Goal: Ask a question

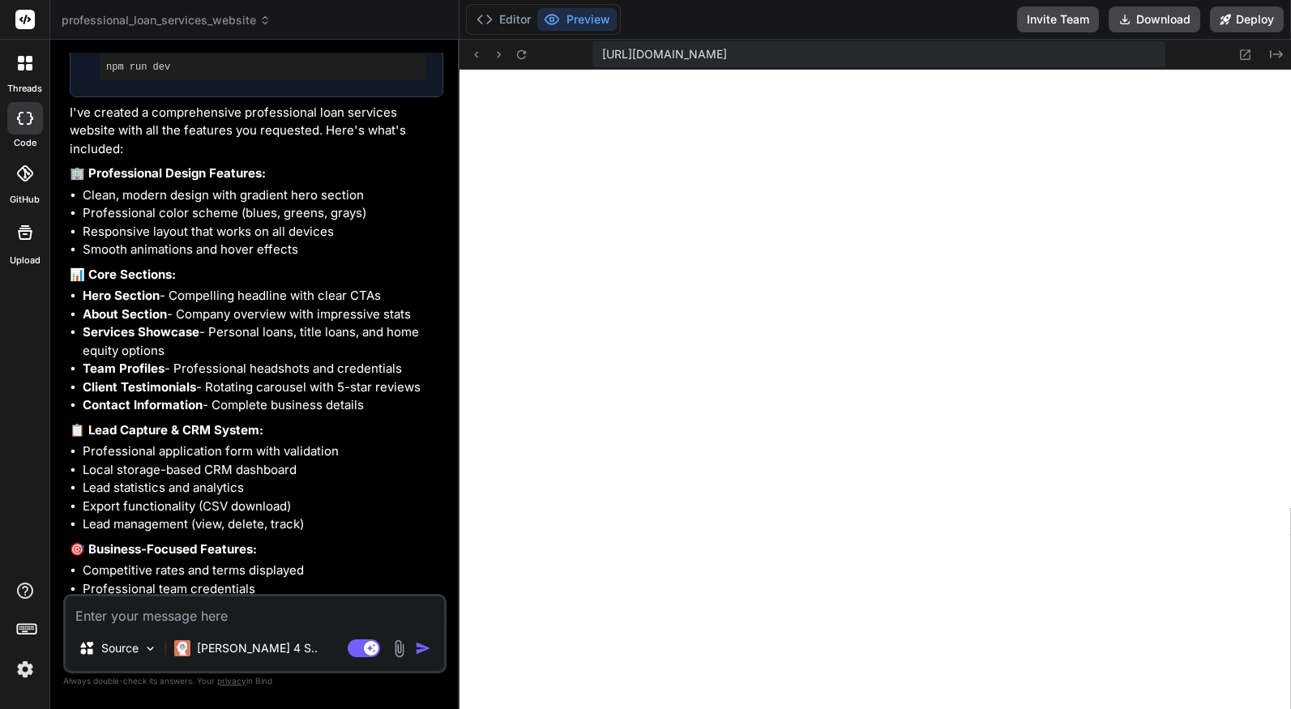
scroll to position [1028, 0]
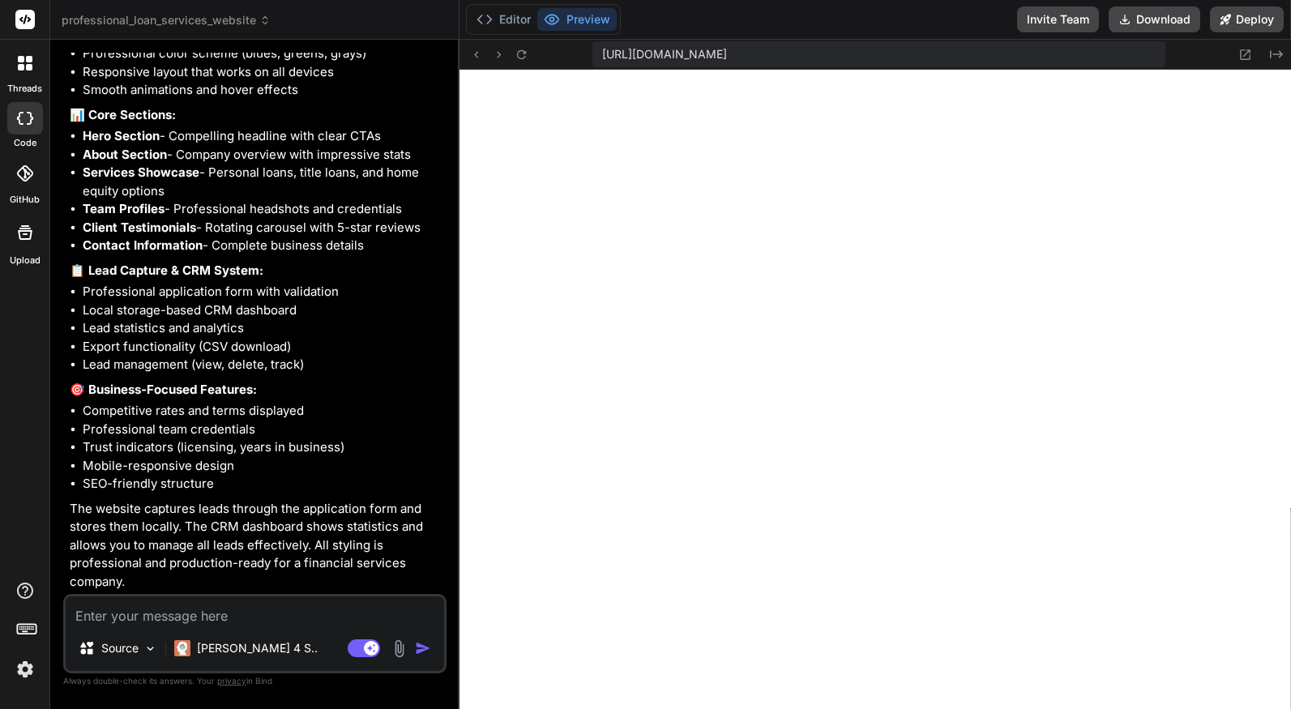
click at [204, 616] on textarea at bounding box center [255, 610] width 378 height 29
type textarea "o"
type textarea "x"
type textarea "on"
type textarea "x"
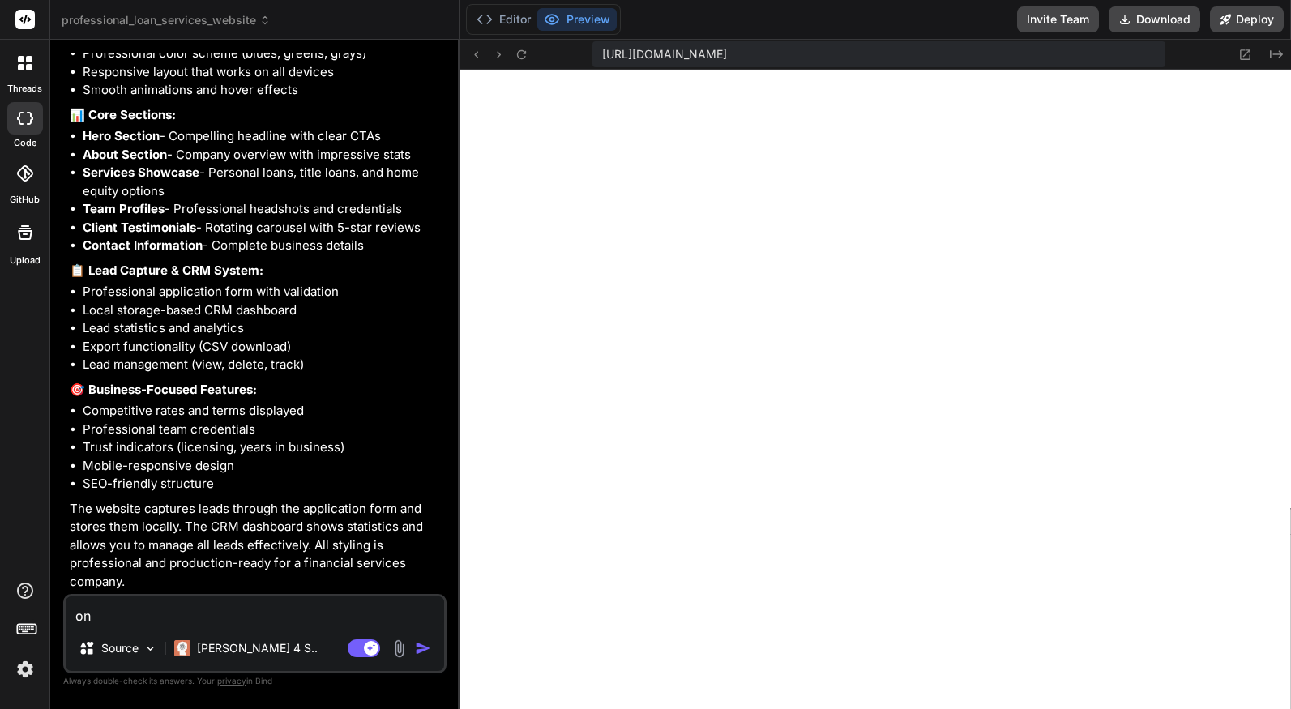
type textarea "o"
type textarea "x"
type textarea "C"
type textarea "x"
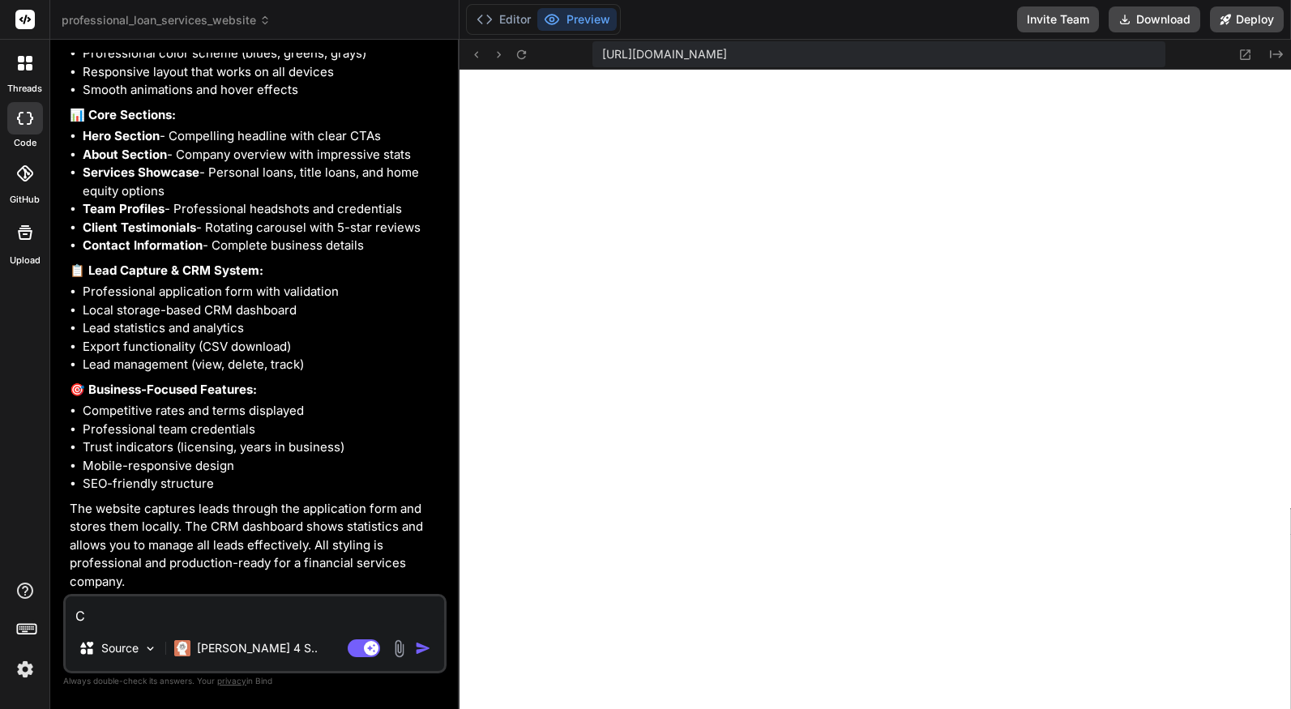
type textarea "Co"
type textarea "x"
type textarea "Con"
type textarea "x"
type textarea "Conv"
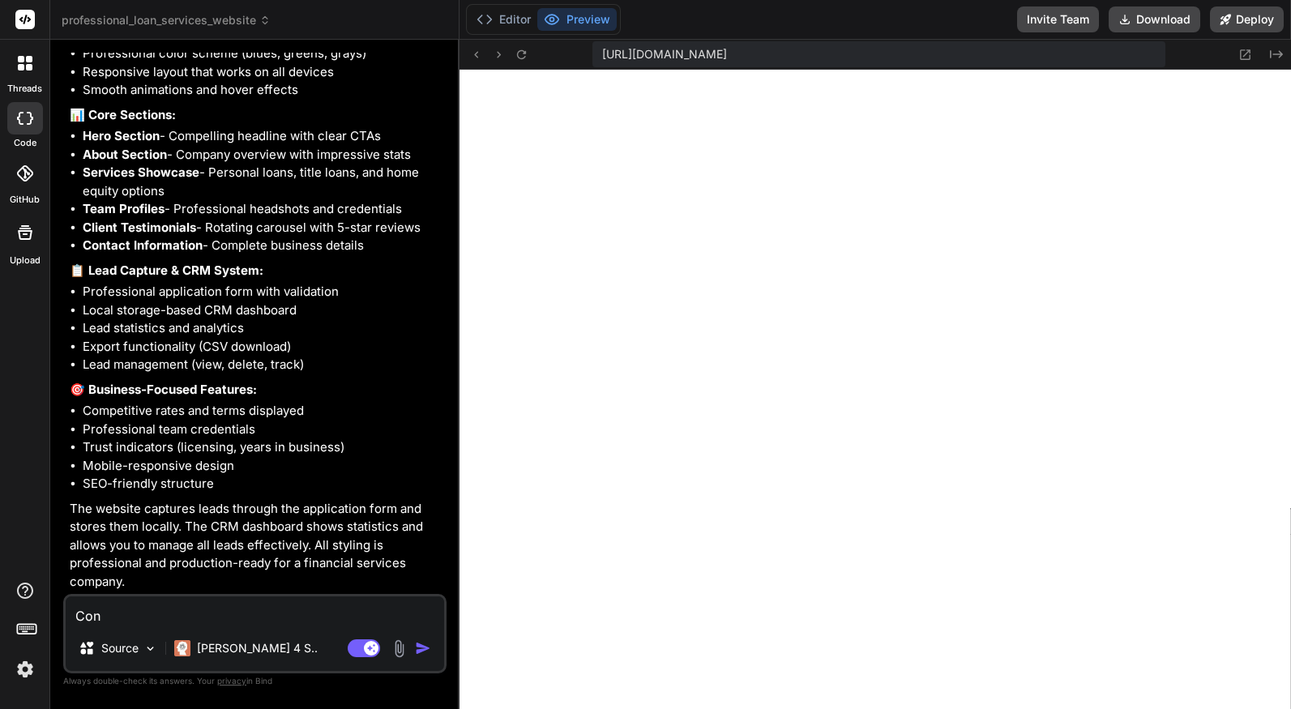
type textarea "x"
type textarea "Conve"
type textarea "x"
type textarea "Conver"
type textarea "x"
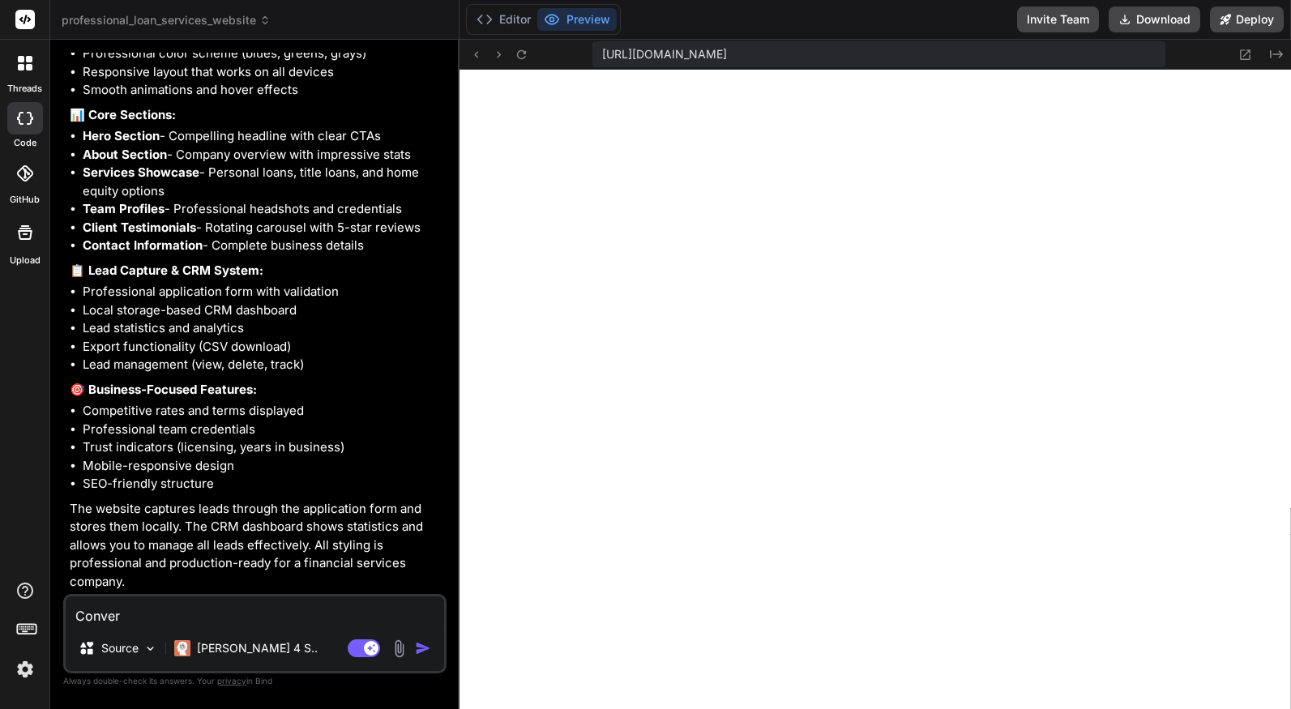
type textarea "Convert"
type textarea "x"
type textarea "Convert"
type textarea "x"
type textarea "Convert t"
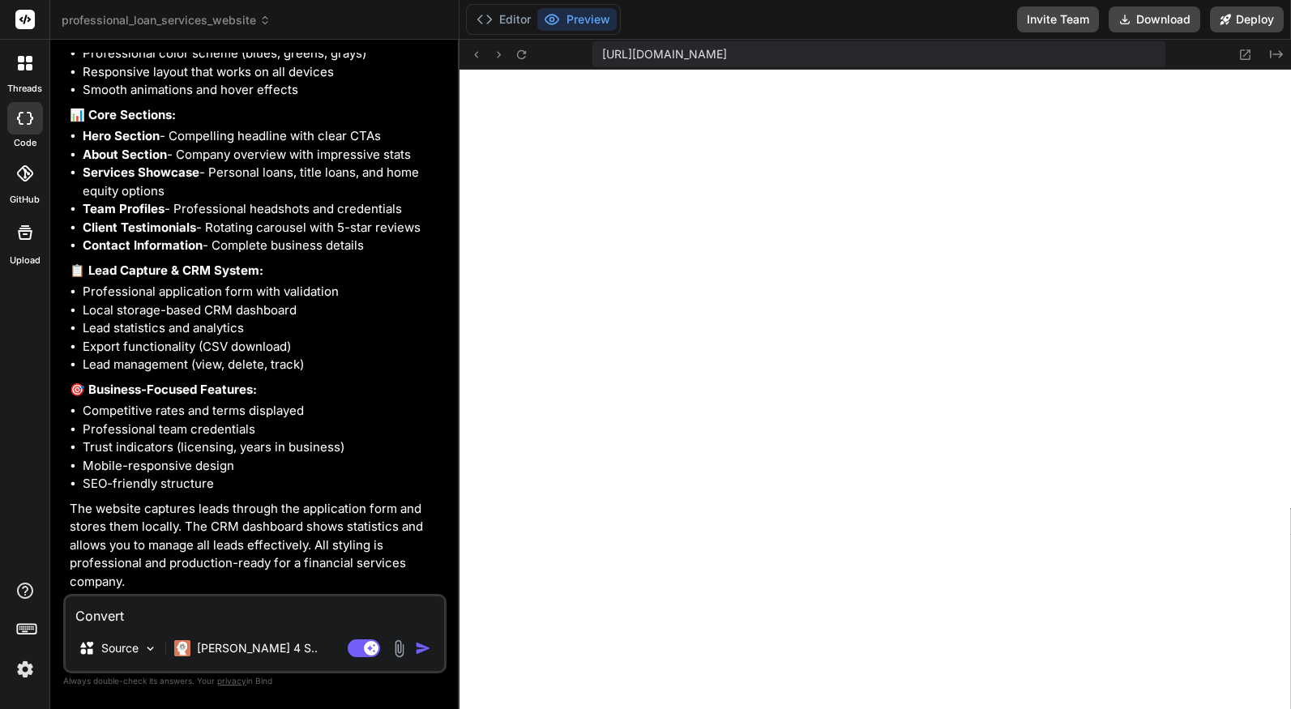
type textarea "x"
type textarea "Convert th"
type textarea "x"
type textarea "Convert thi"
type textarea "x"
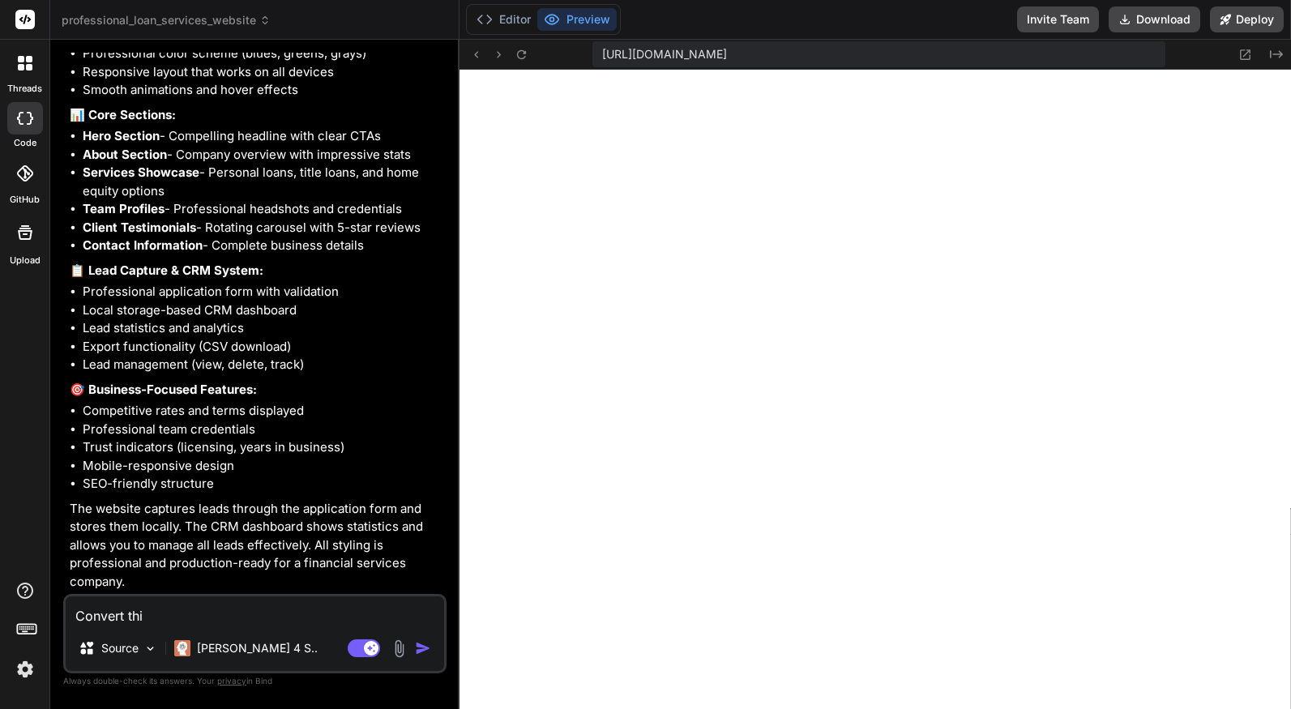
type textarea "Convert this"
type textarea "x"
type textarea "Convert this"
type textarea "x"
type textarea "Convert this d"
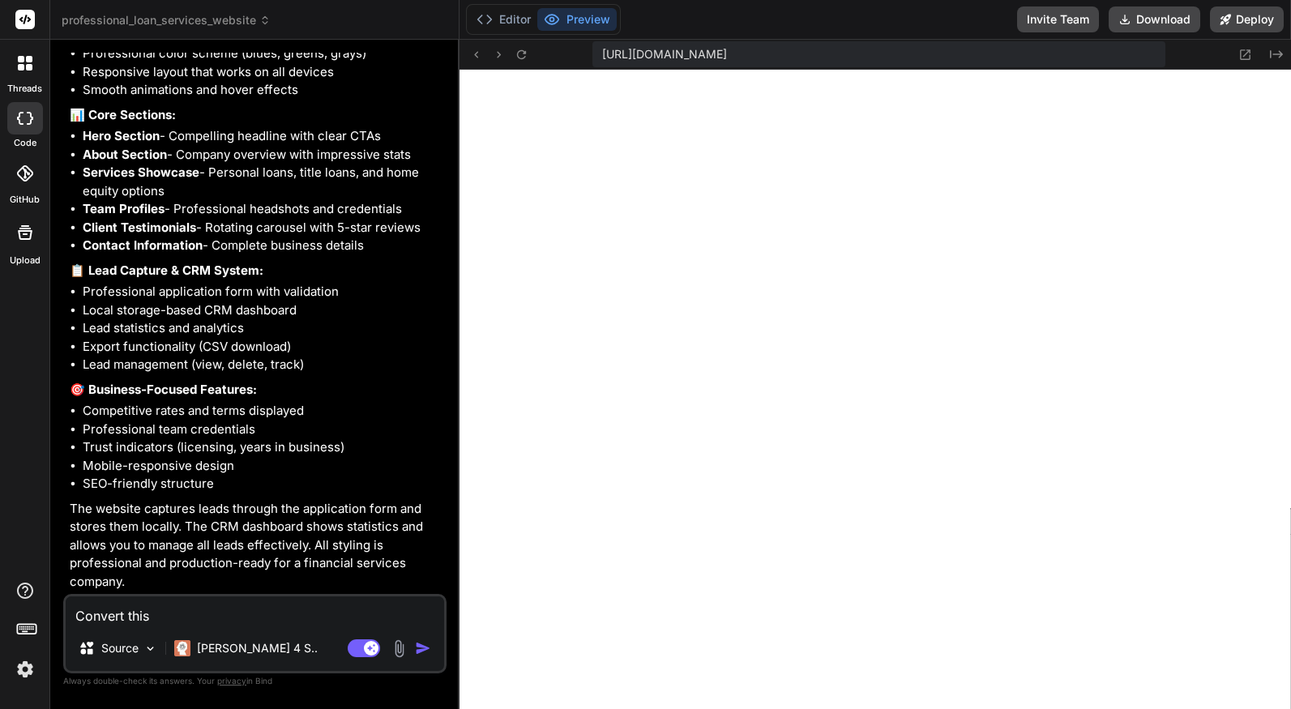
type textarea "x"
type textarea "Convert this de"
type textarea "x"
type textarea "Convert this des"
type textarea "x"
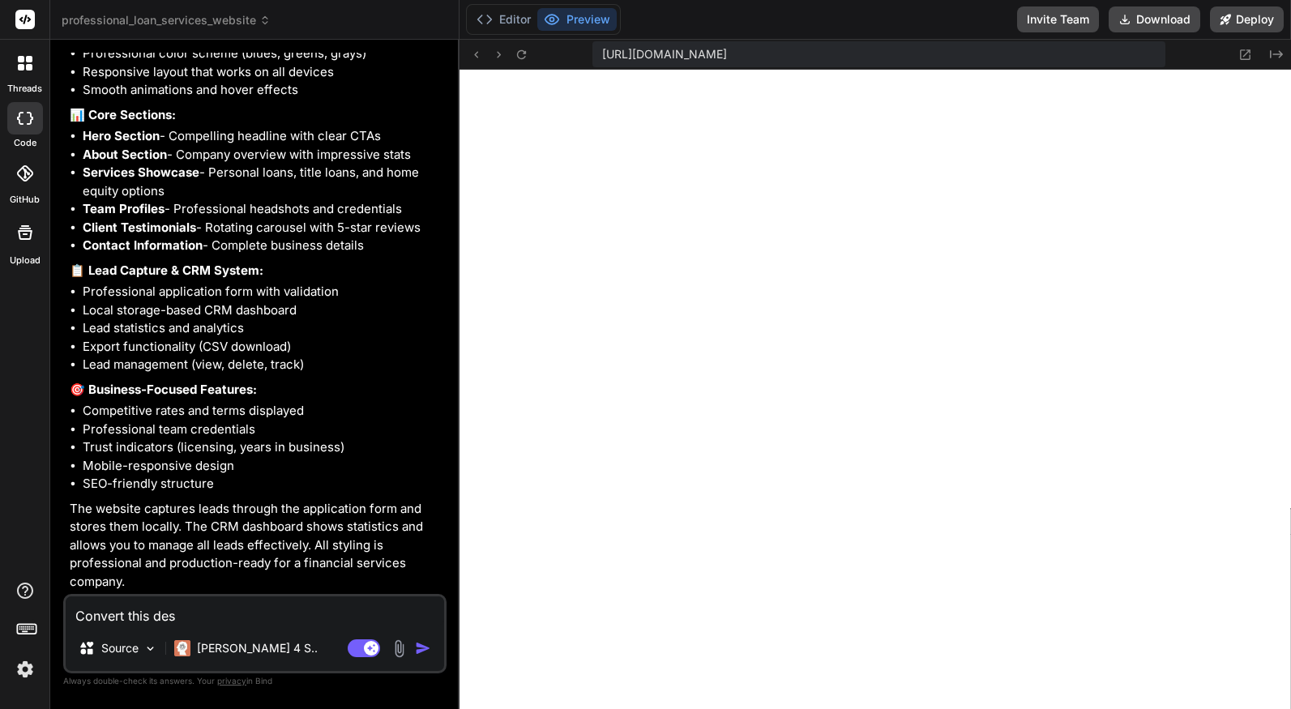
type textarea "Convert this desi"
type textarea "x"
type textarea "Convert this desig"
type textarea "x"
type textarea "Convert this design"
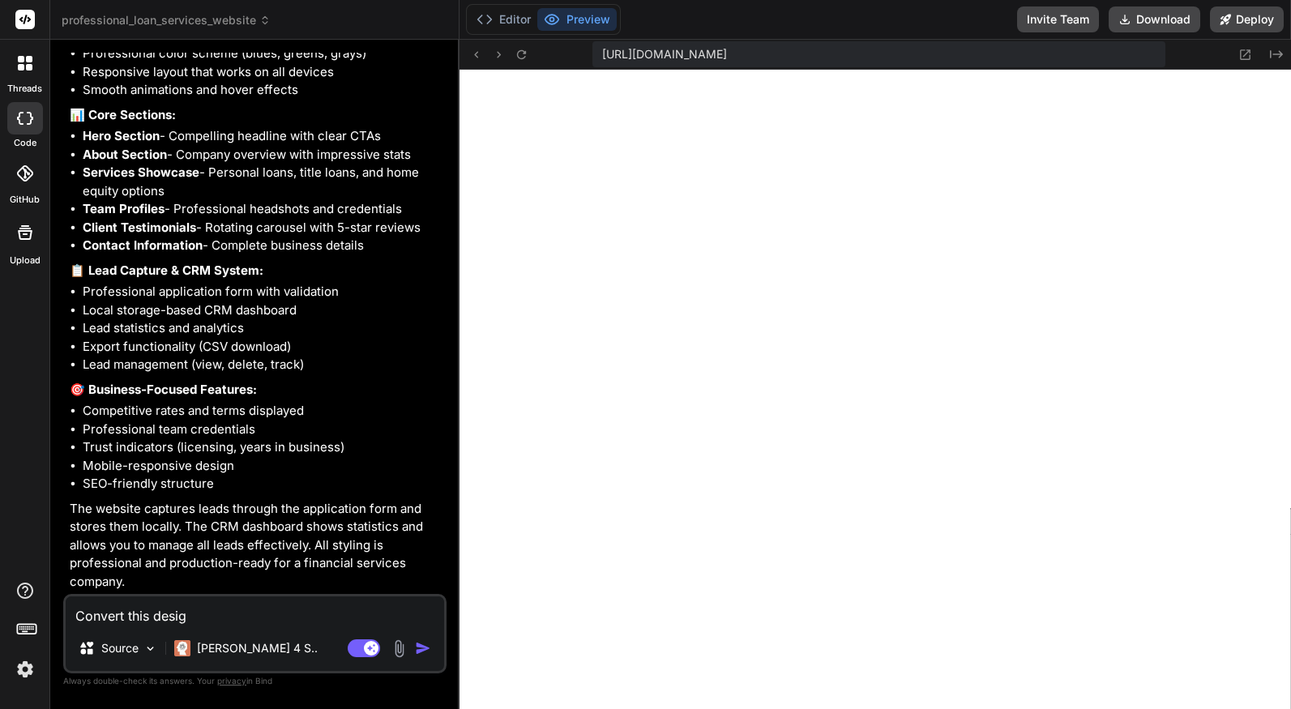
type textarea "x"
type textarea "Convert this design"
type textarea "x"
type textarea "Convert this design t"
type textarea "x"
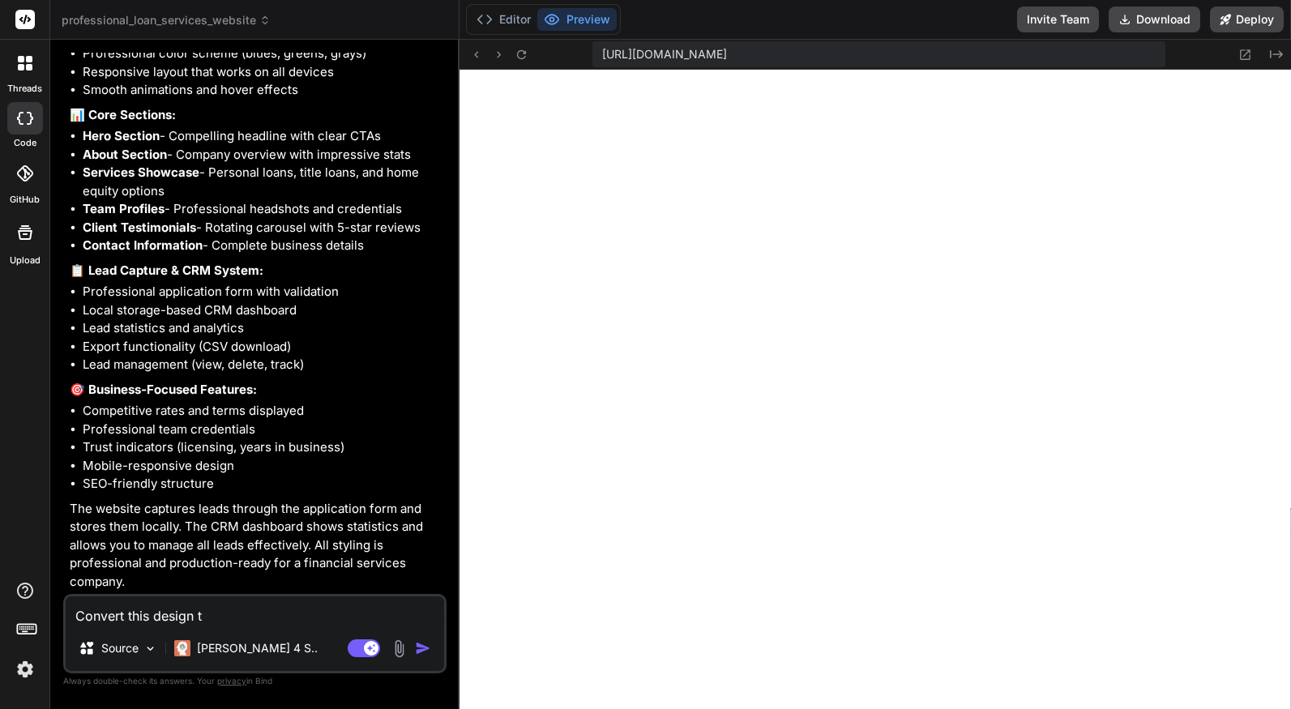
type textarea "Convert this design to"
type textarea "x"
type textarea "Convert this design to"
type textarea "x"
type textarea "Convert this design to a"
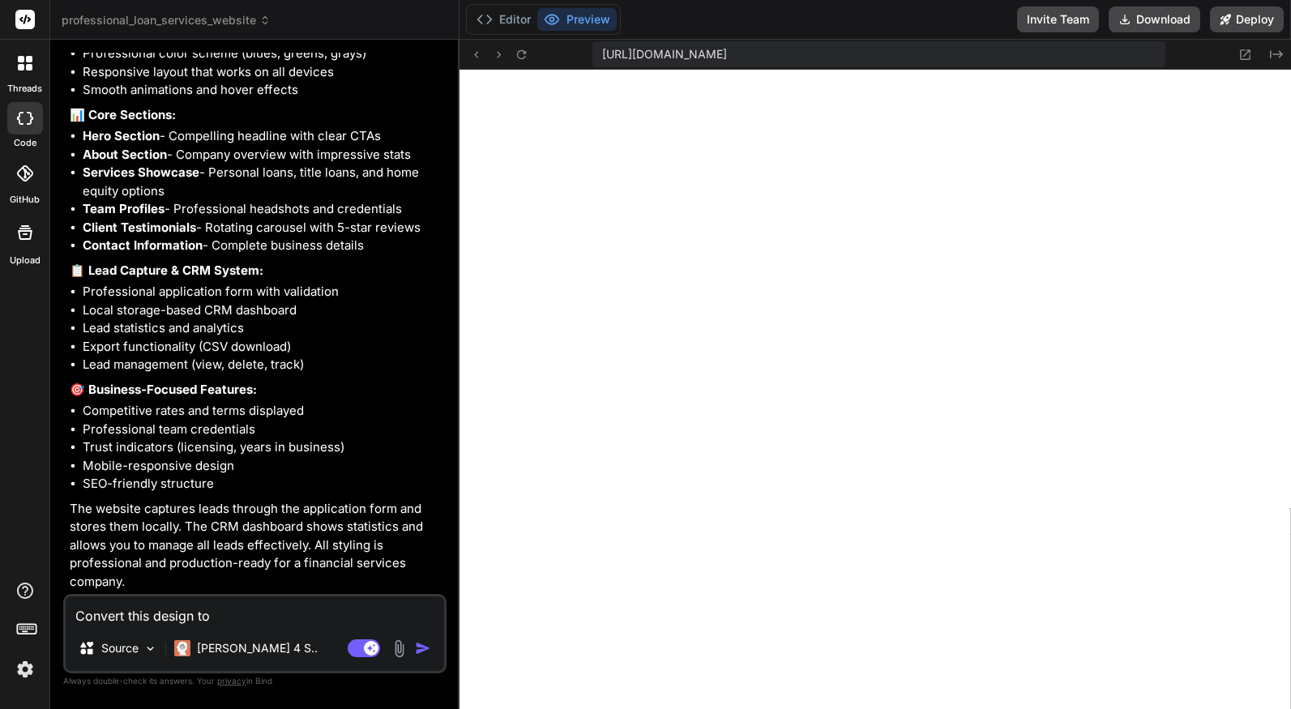
type textarea "x"
type textarea "Convert this design to a"
type textarea "x"
type textarea "Convert this design to a w"
type textarea "x"
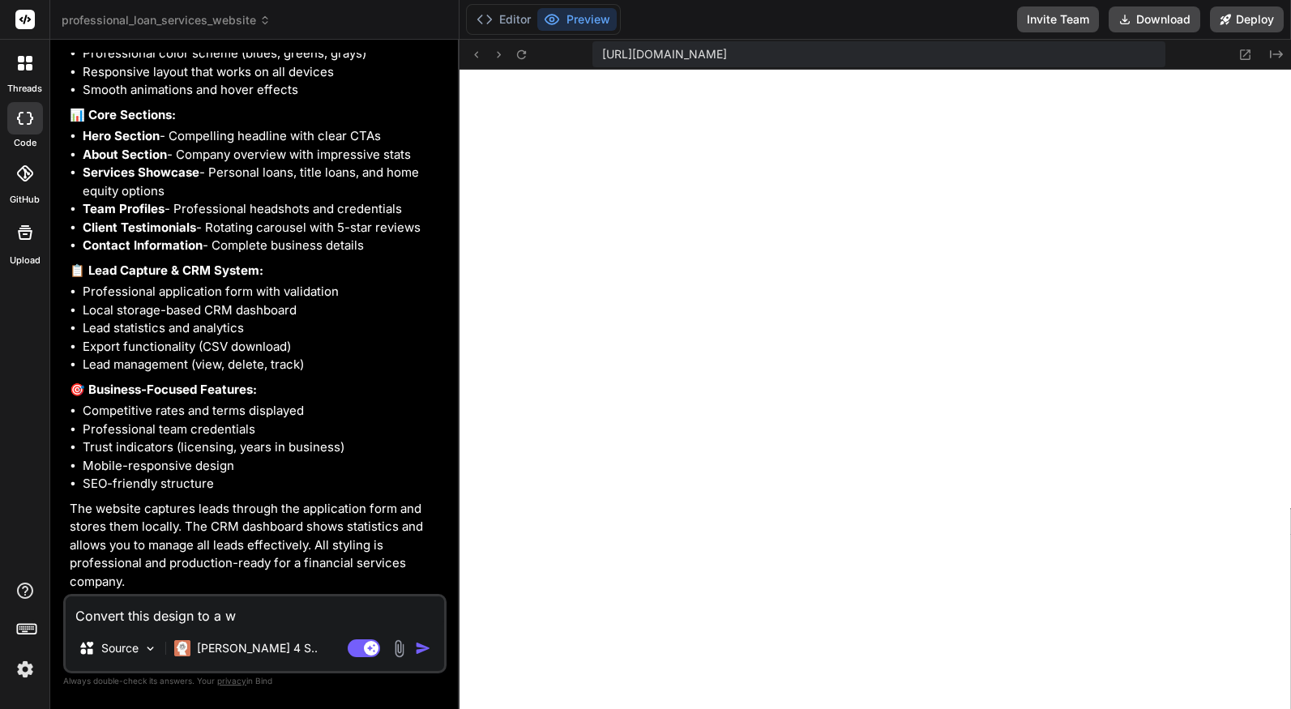
type textarea "Convert this design to a wo"
type textarea "x"
type textarea "Convert this design to a wor"
type textarea "x"
type textarea "Convert this design to a word"
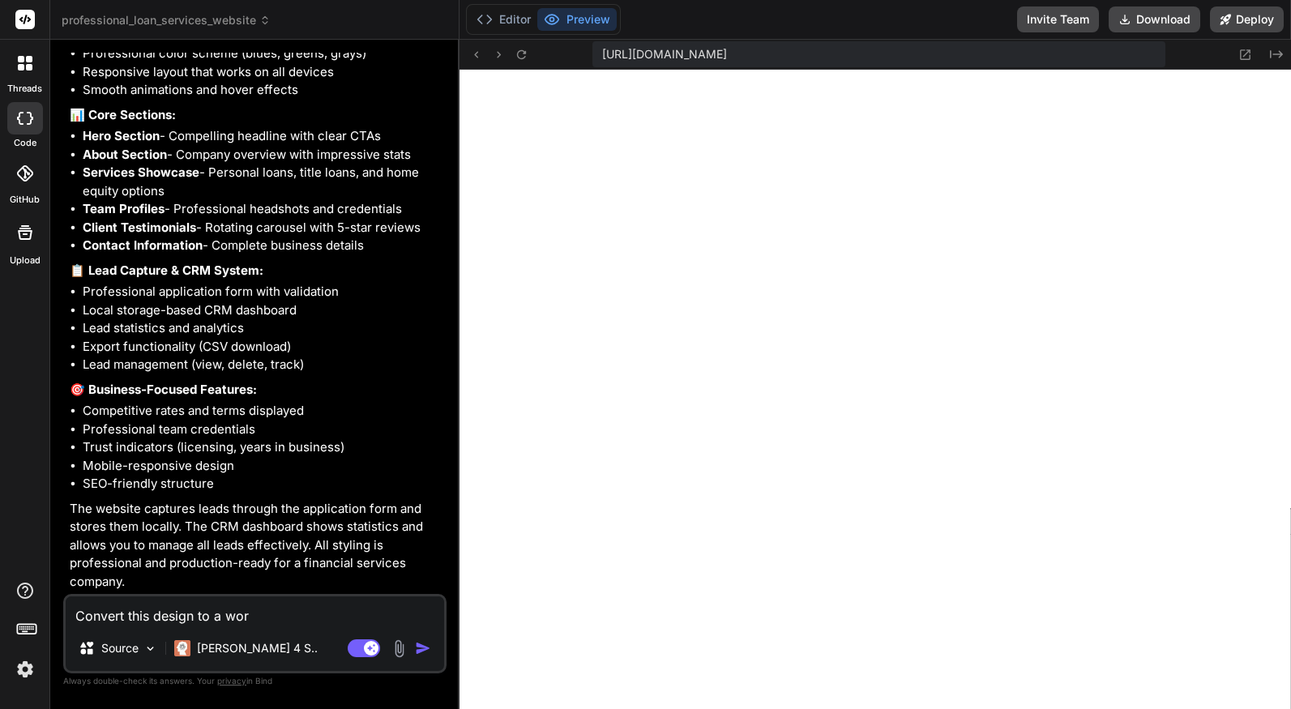
type textarea "x"
type textarea "Convert this design to a wordp"
type textarea "x"
type textarea "Convert this design to a wordpr"
type textarea "x"
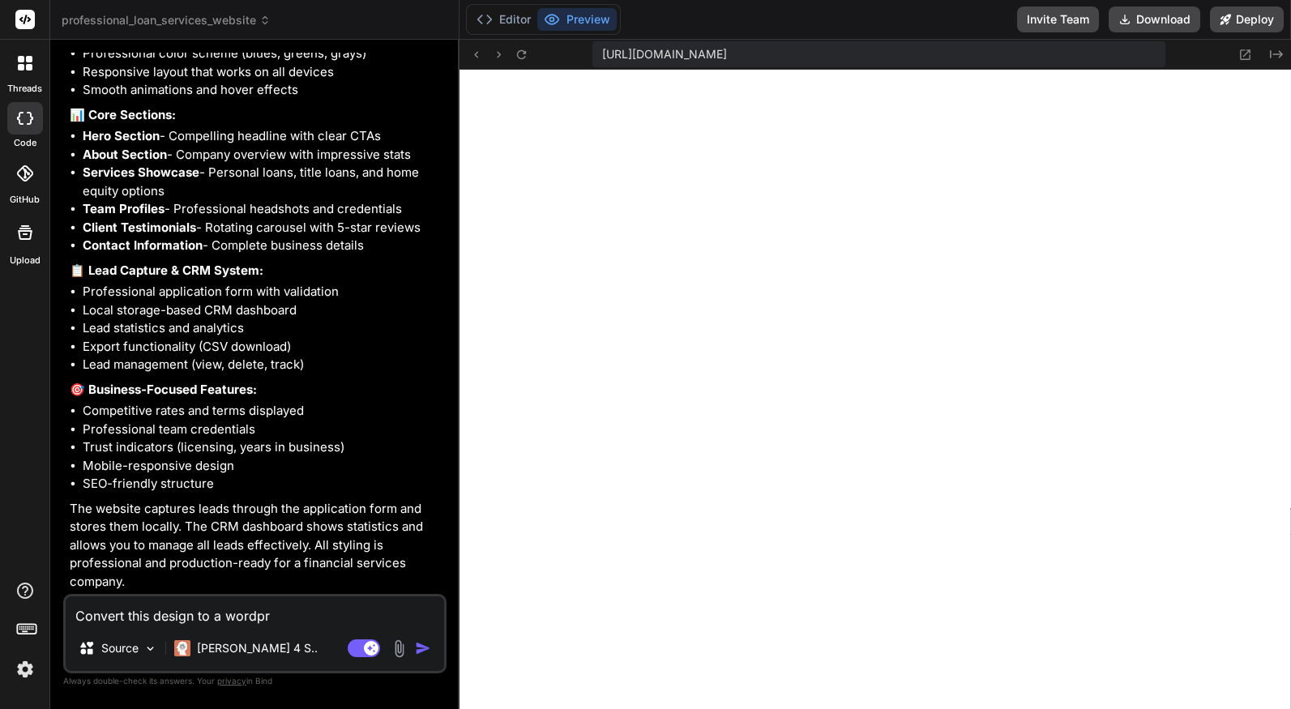
type textarea "Convert this design to a wordpre"
type textarea "x"
type textarea "Convert this design to a wordpres"
type textarea "x"
type textarea "Convert this design to a wordpress"
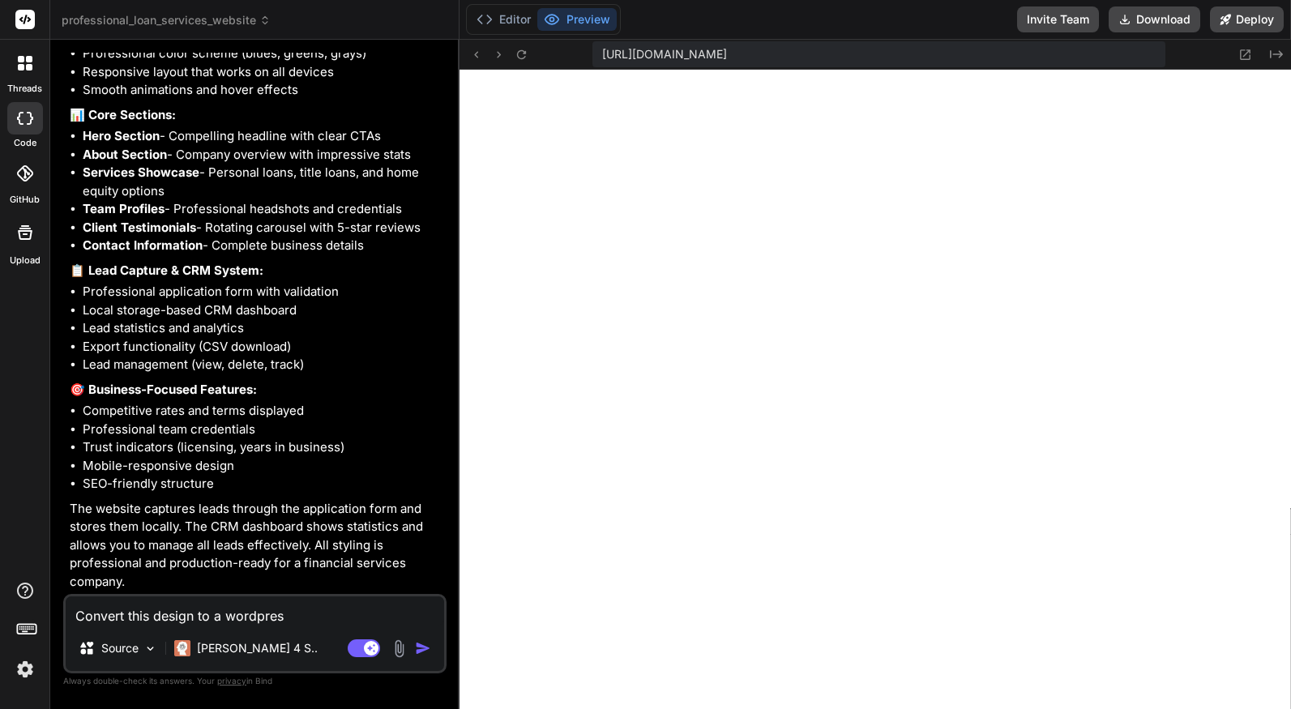
type textarea "x"
type textarea "Convert this design to a wordpress"
type textarea "x"
type textarea "Convert this design to a wordpress t"
type textarea "x"
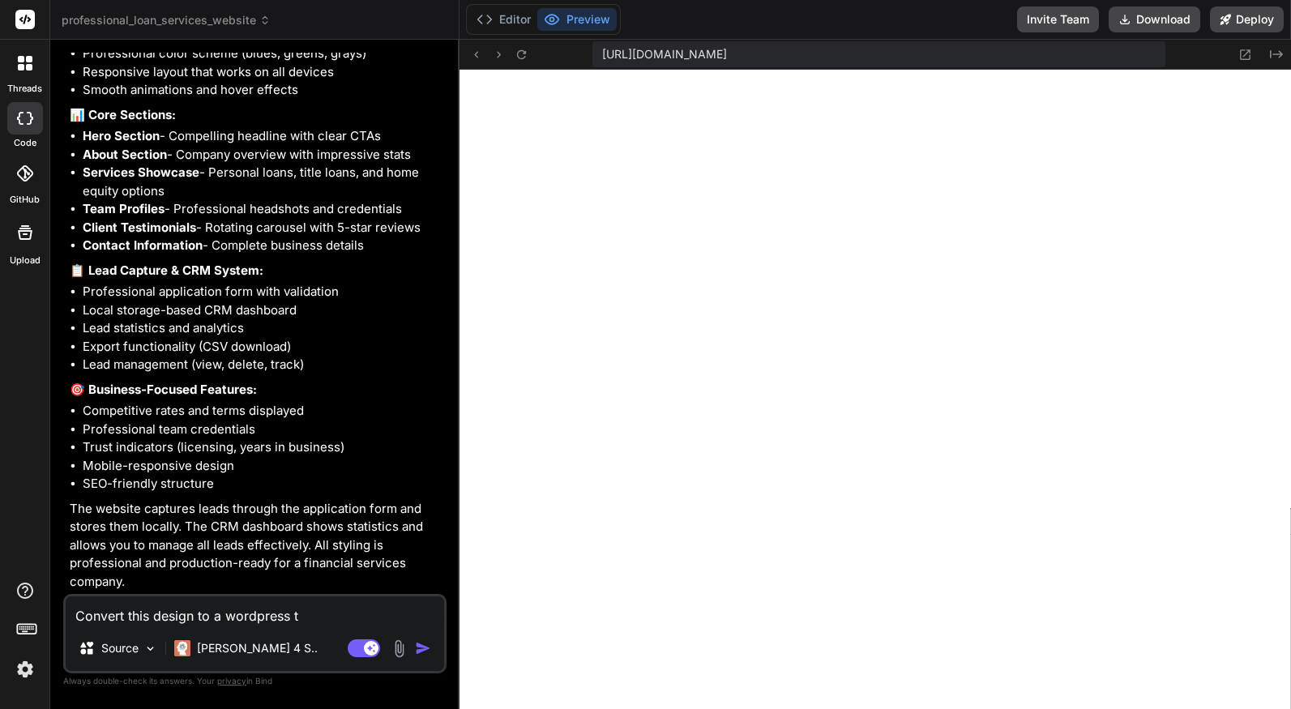
type textarea "Convert this design to a wordpress th"
type textarea "x"
type textarea "Convert this design to a wordpress the"
type textarea "x"
type textarea "Convert this design to a wordpress them"
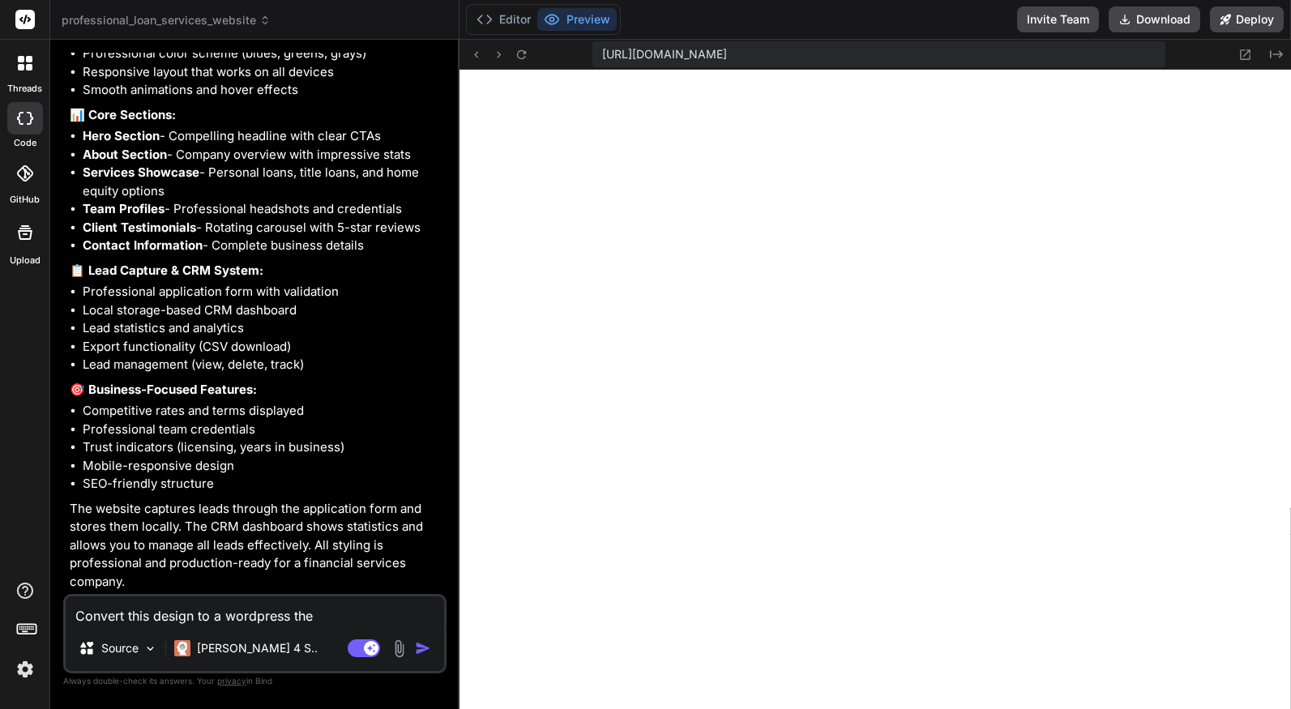
type textarea "x"
type textarea "Convert this design to a wordpress theme"
type textarea "x"
type textarea "Convert this design to a wordpress theme"
type textarea "x"
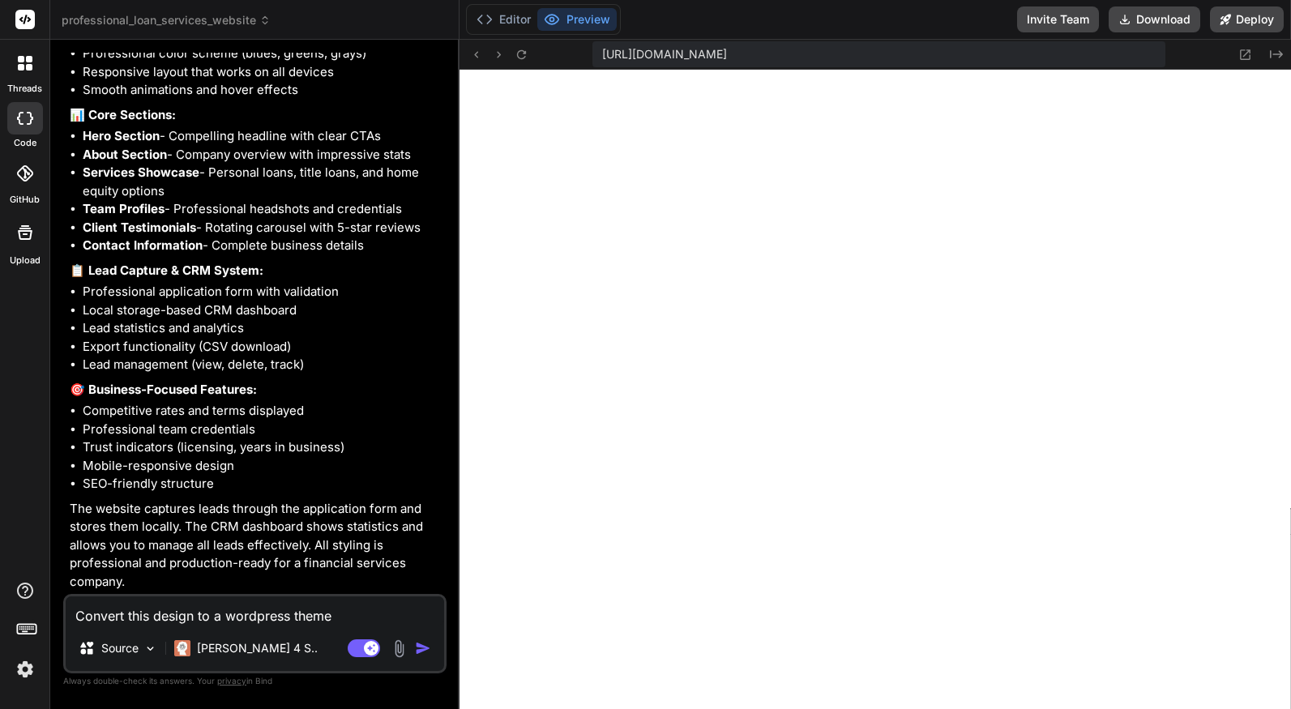
type textarea "Convert this design to a wordpress theme b"
type textarea "x"
type textarea "Convert this design to a wordpress theme ba"
type textarea "x"
type textarea "Convert this design to a wordpress theme bas"
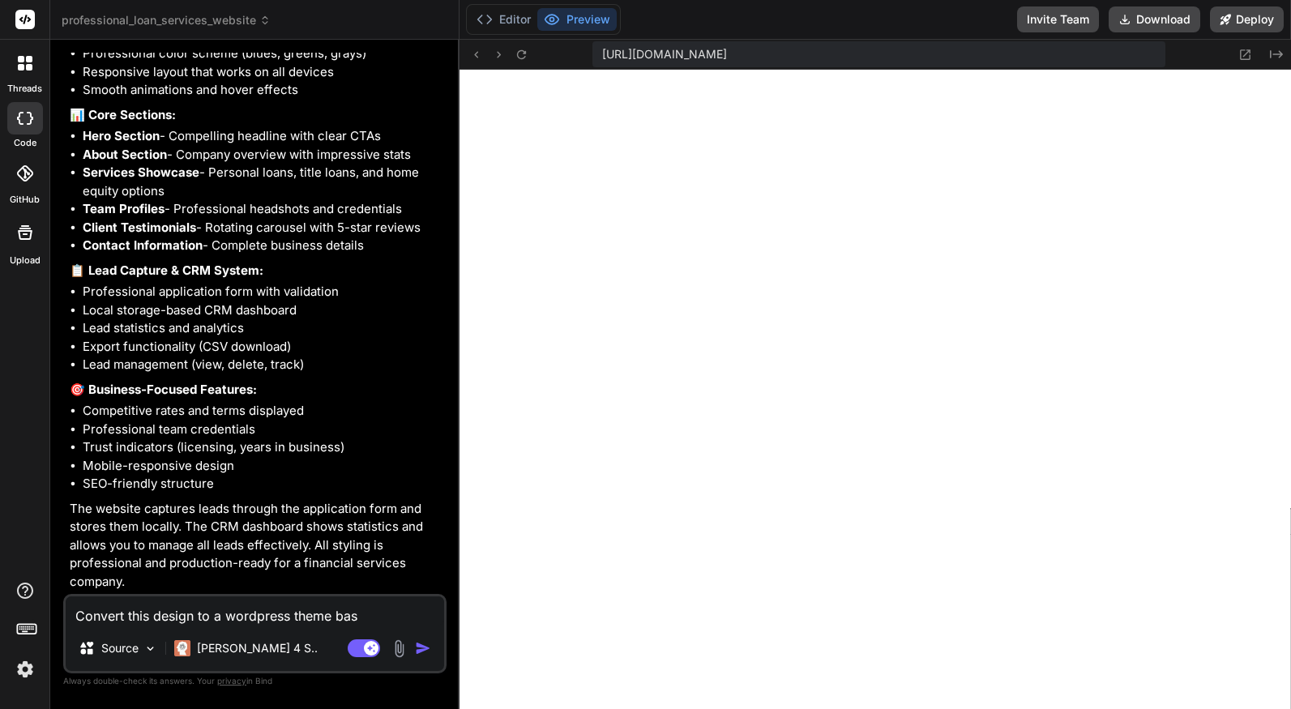
type textarea "x"
type textarea "Convert this design to a wordpress theme base"
type textarea "x"
type textarea "Convert this design to a wordpress theme based"
type textarea "x"
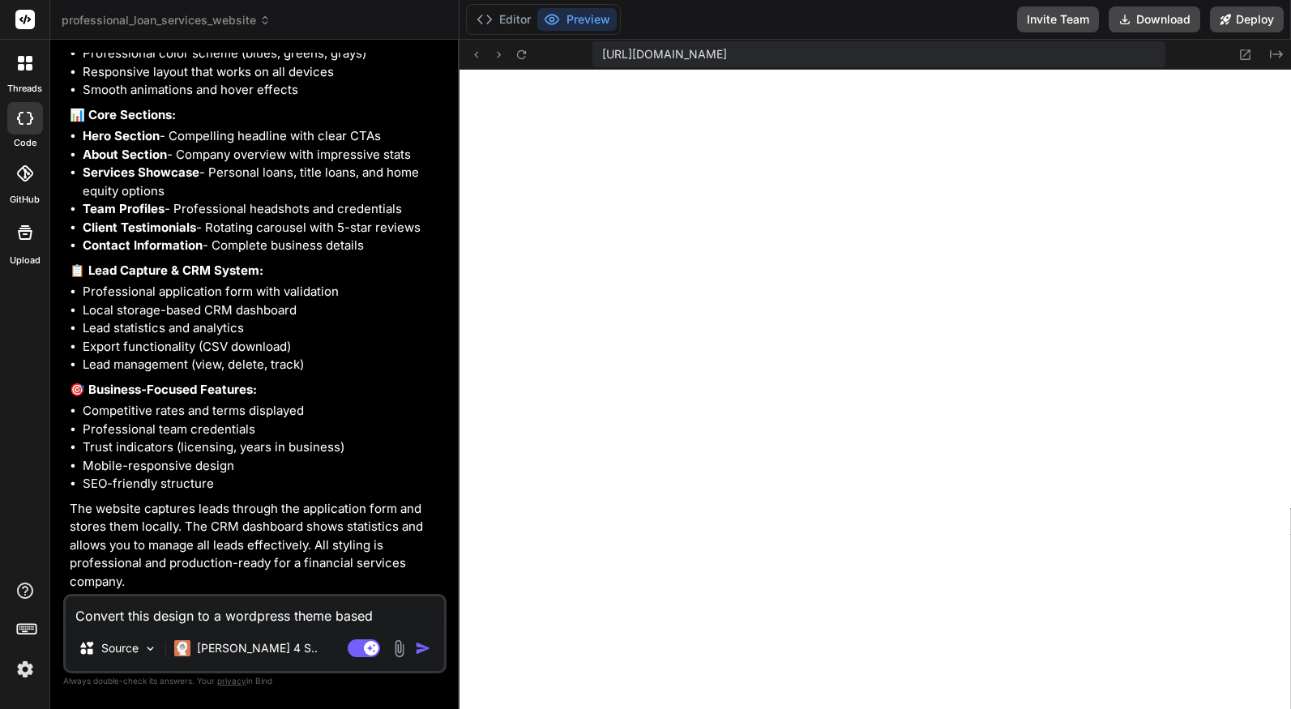
type textarea "Convert this design to a wordpress theme based"
type textarea "x"
type textarea "Convert this design to a wordpress theme based u"
type textarea "x"
type textarea "Convert this design to a wordpress theme based up"
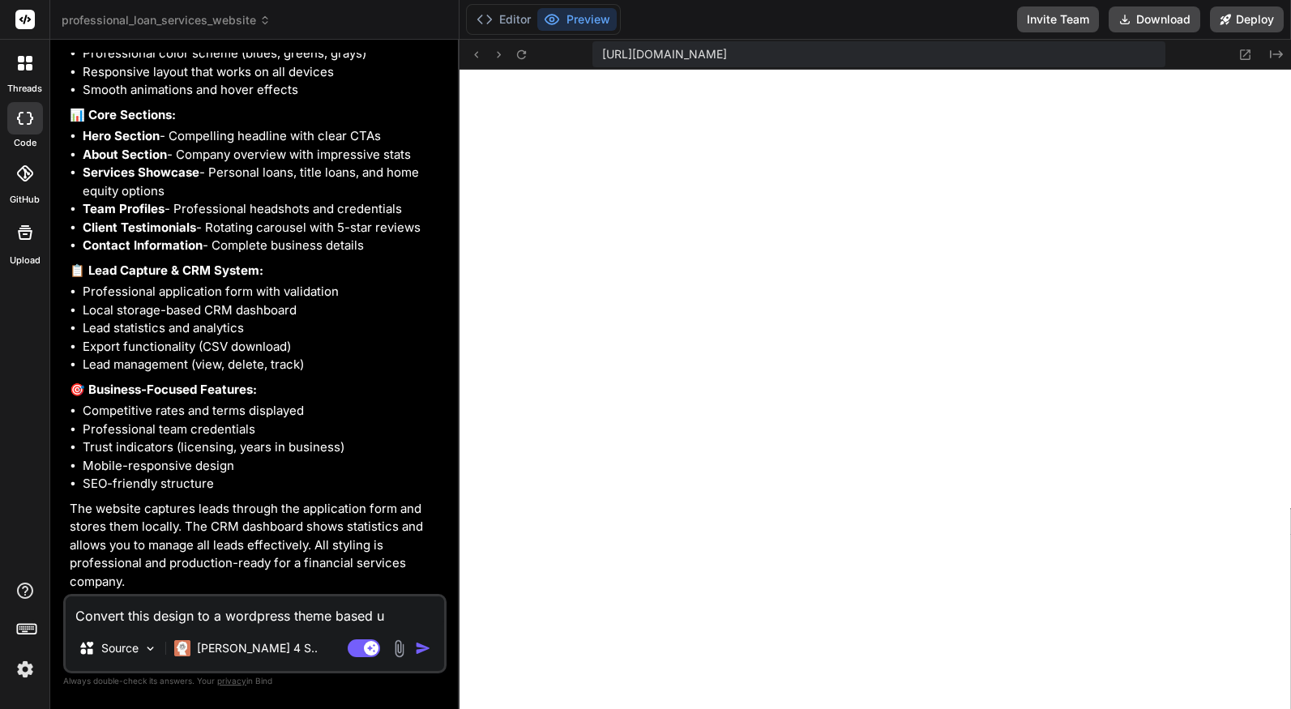
type textarea "x"
type textarea "Convert this design to a wordpress theme based upo"
type textarea "x"
type textarea "Convert this design to a wordpress theme based upon"
type textarea "x"
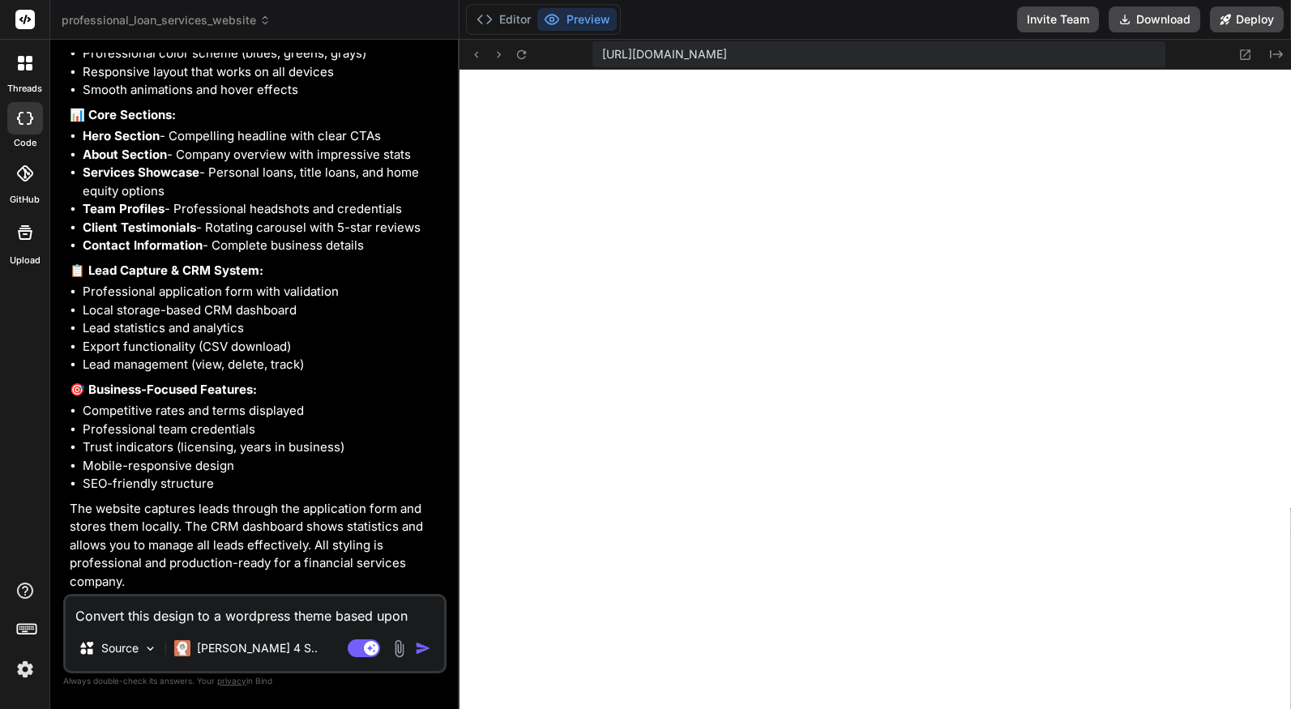
type textarea "Convert this design to a wordpress theme based upon"
type textarea "x"
type textarea "Convert this design to a wordpress theme based upon t"
type textarea "x"
type textarea "Convert this design to a wordpress theme based upon th"
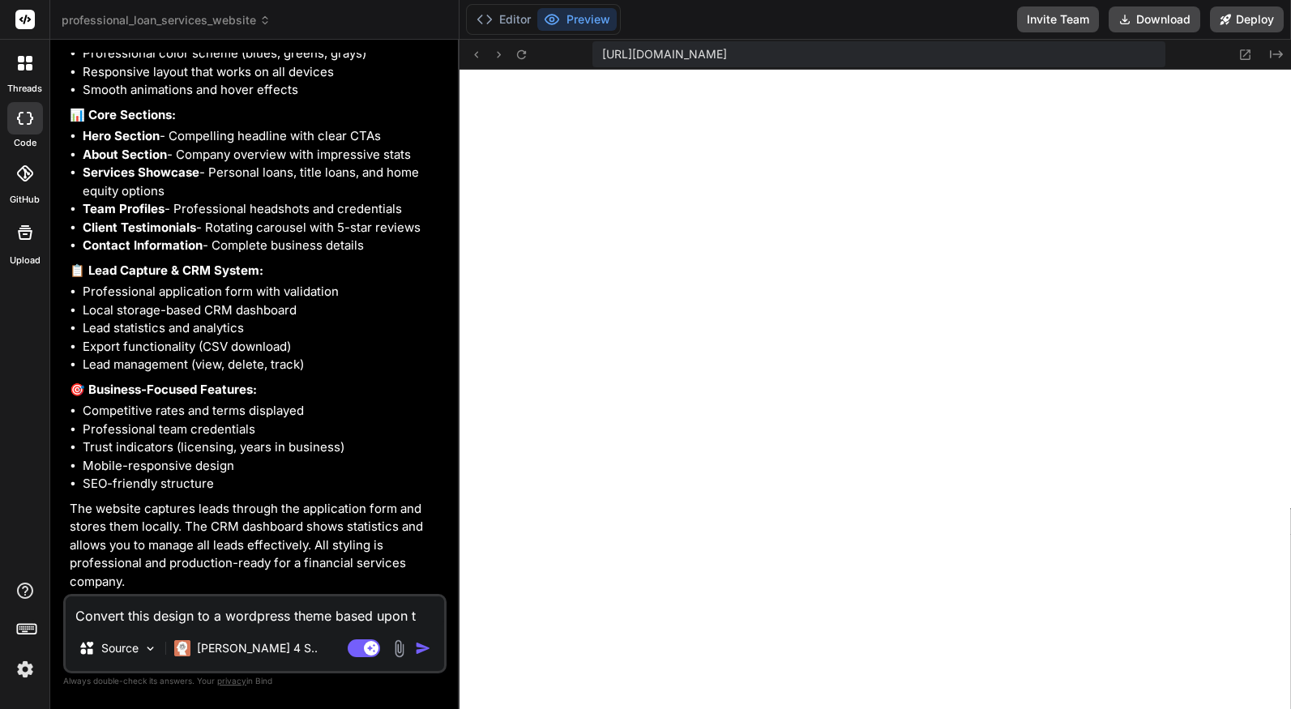
type textarea "x"
type textarea "Convert this design to a wordpress theme based upon the"
type textarea "x"
type textarea "Convert this design to a wordpress theme based upon the"
type textarea "x"
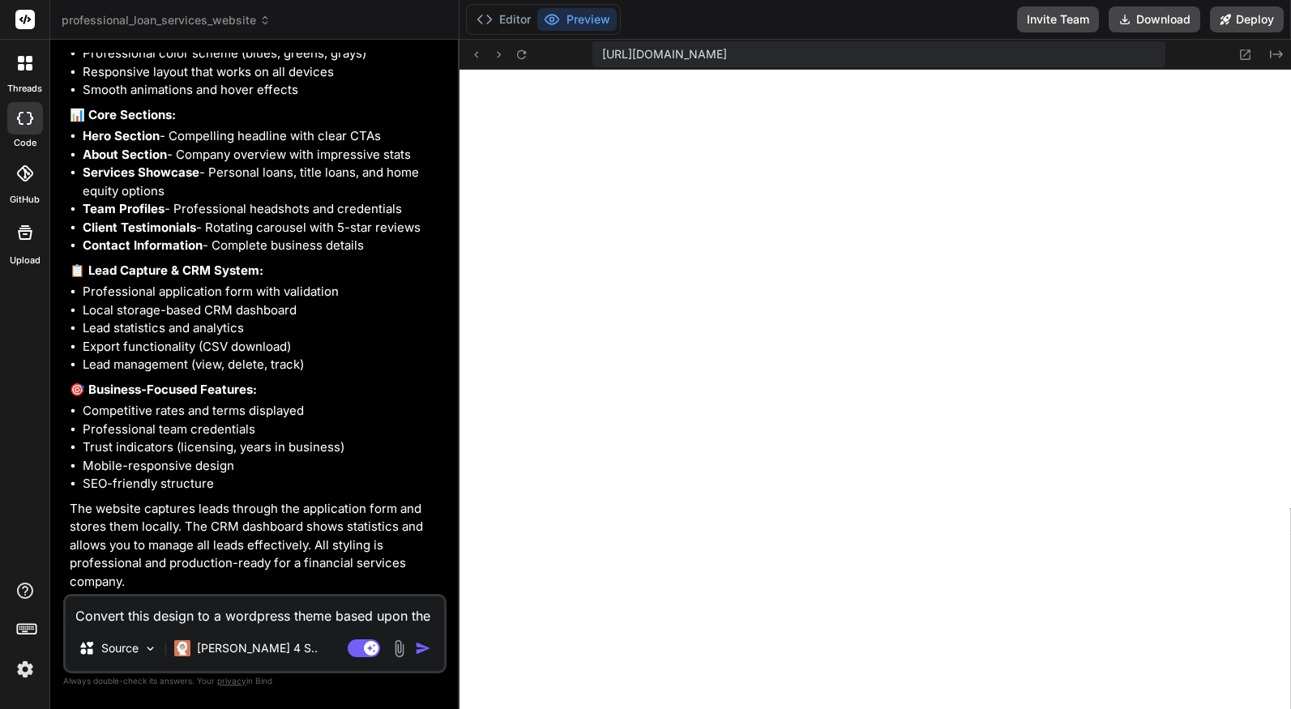
type textarea "Convert this design to a wordpress theme based upon the D"
type textarea "x"
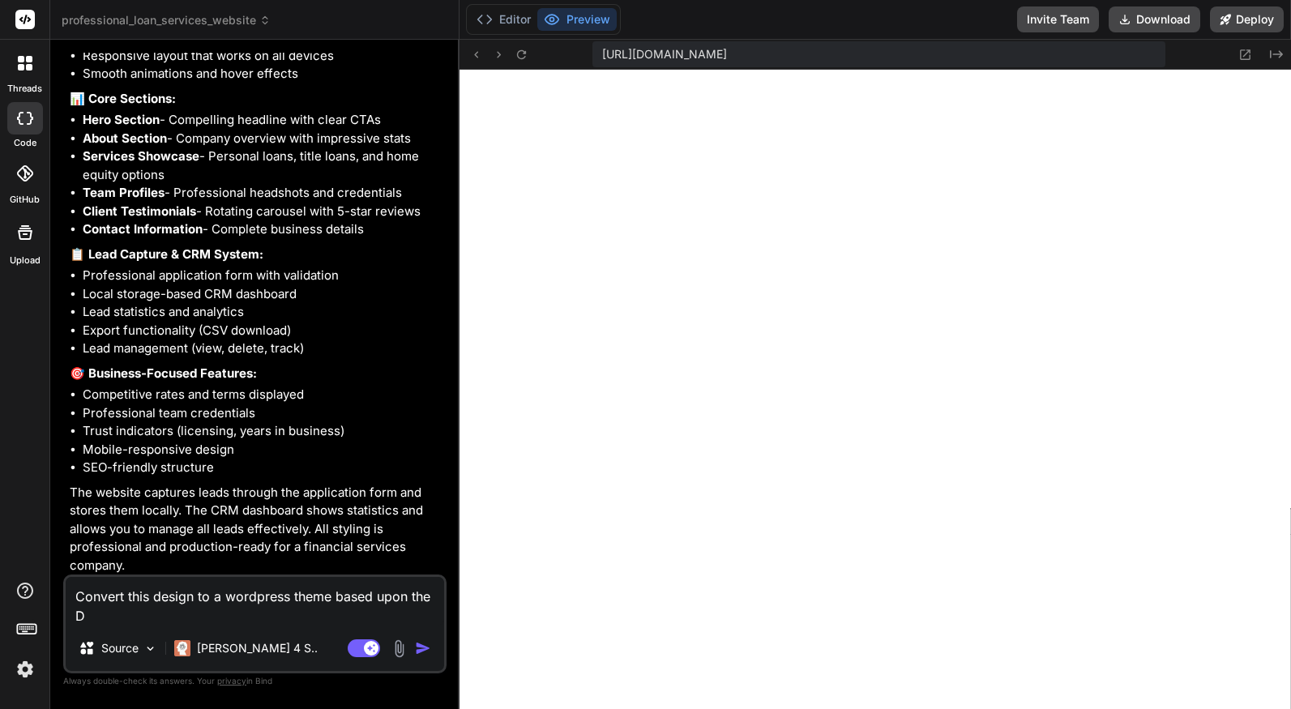
type textarea "Convert this design to a wordpress theme based upon the Di"
type textarea "x"
type textarea "Convert this design to a wordpress theme based upon the Div"
type textarea "x"
type textarea "Convert this design to a wordpress theme based upon the Divi"
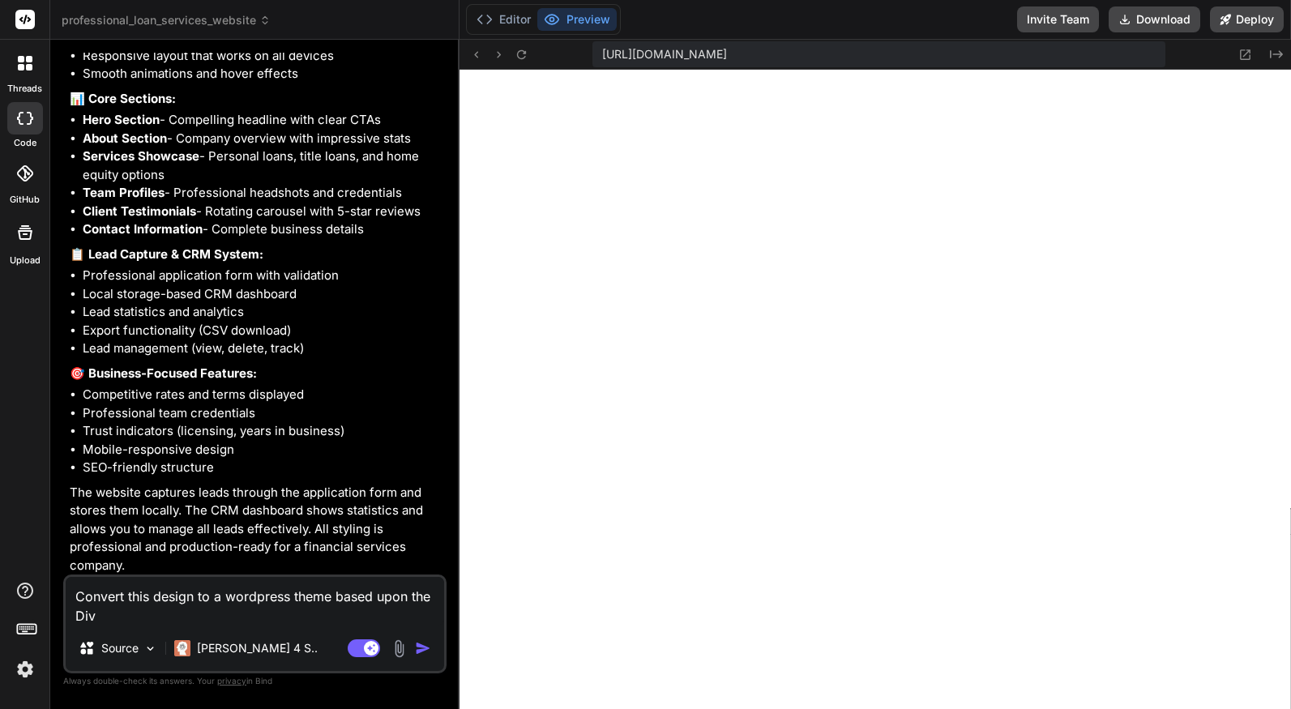
type textarea "x"
type textarea "Convert this design to a wordpress theme based upon the Divi"
type textarea "x"
type textarea "Convert this design to a wordpress theme based upon the Divi p"
type textarea "x"
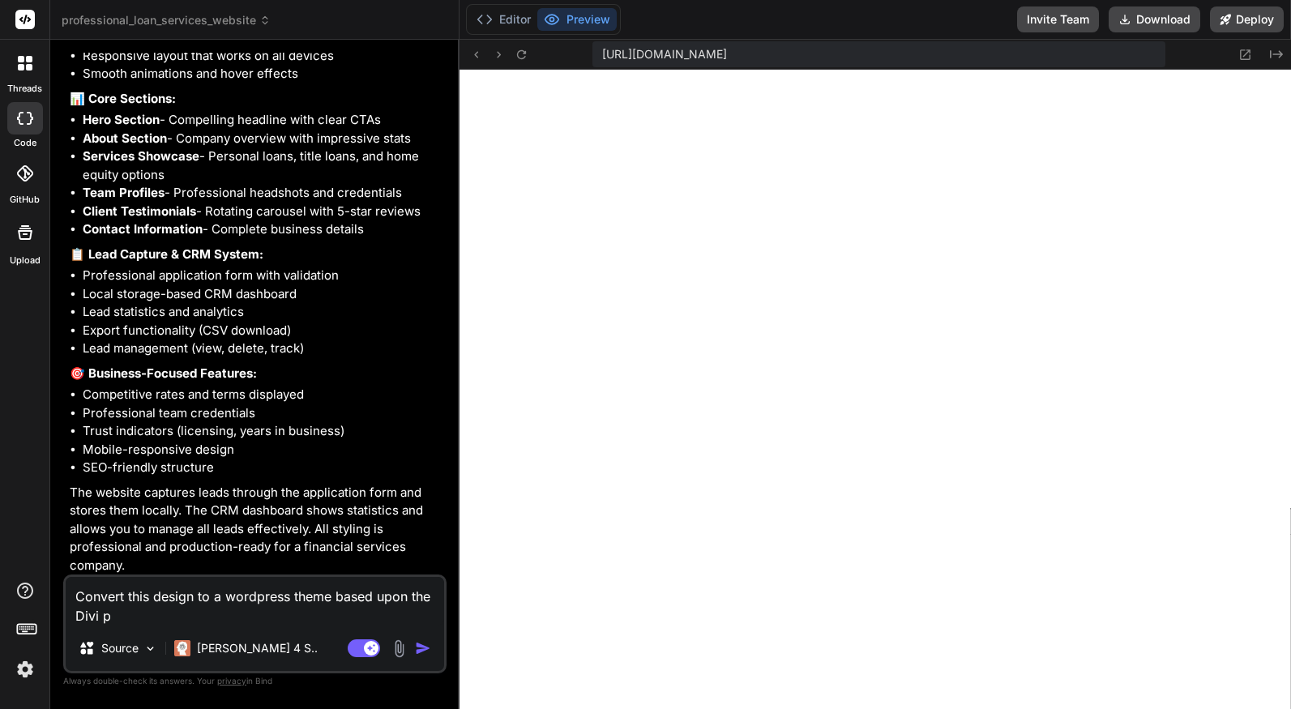
type textarea "Convert this design to a wordpress theme based upon the Divi pa"
type textarea "x"
type textarea "Convert this design to a wordpress theme based upon the Divi pag"
type textarea "x"
type textarea "Convert this design to a wordpress theme based upon the Divi page"
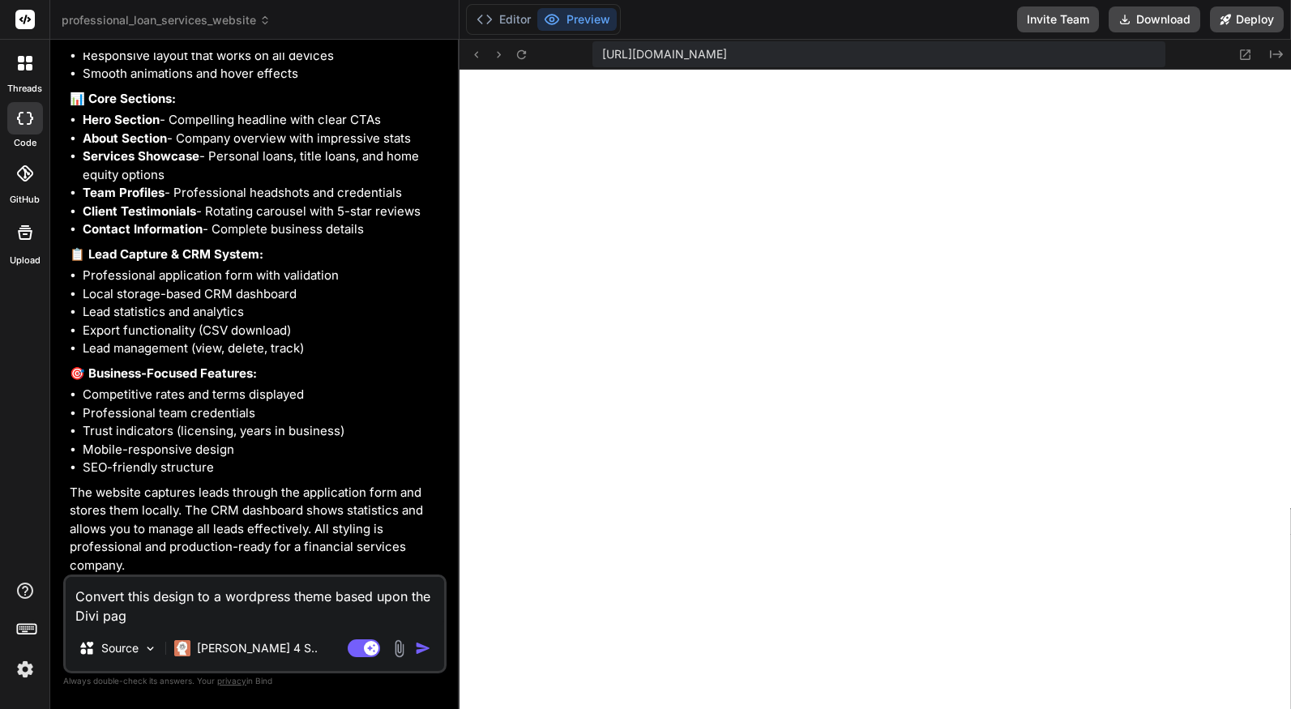
type textarea "x"
type textarea "Convert this design to a wordpress theme based upon the Divi page"
type textarea "x"
type textarea "Convert this design to a wordpress theme based upon the Divi page b"
type textarea "x"
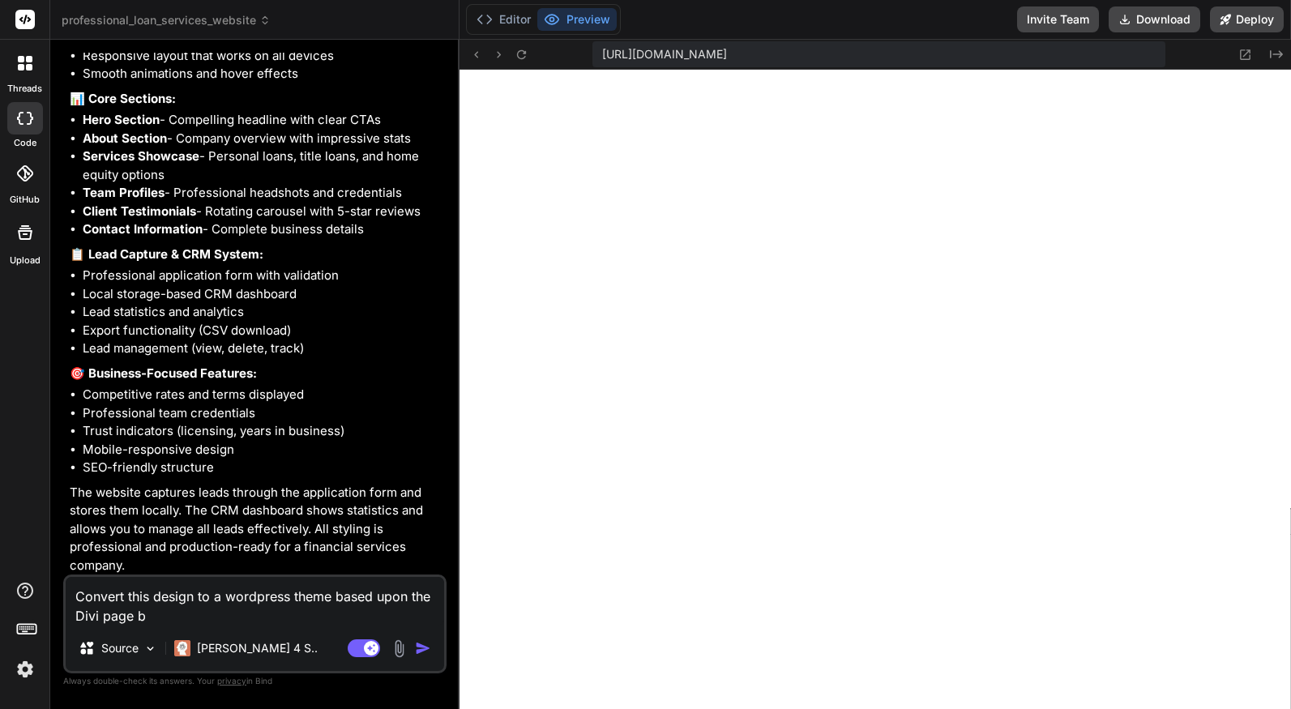
type textarea "Convert this design to a wordpress theme based upon the Divi page bu"
type textarea "x"
type textarea "Convert this design to a wordpress theme based upon the Divi page [PERSON_NAME]"
type textarea "x"
type textarea "Convert this design to a wordpress theme based upon the Divi page buil"
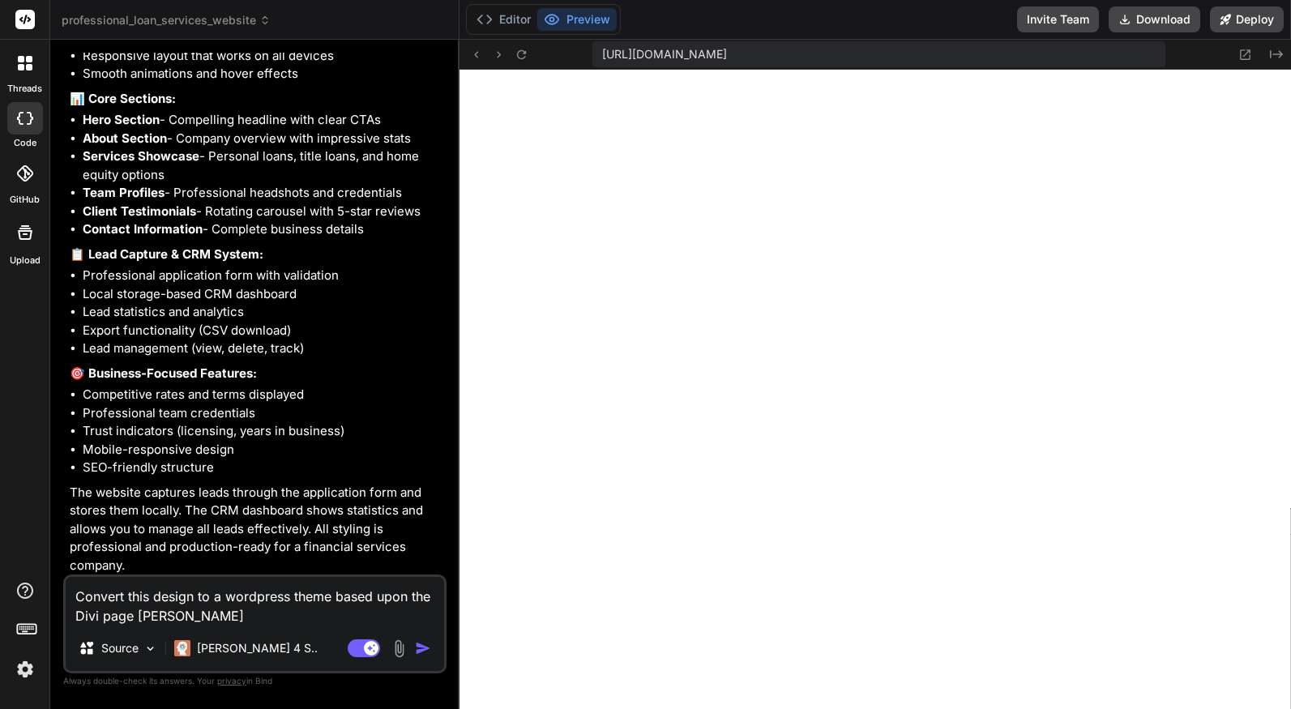
type textarea "x"
type textarea "Convert this design to a wordpress theme based upon the Divi page build"
type textarea "x"
type textarea "Convert this design to a wordpress theme based upon the Divi page builde"
type textarea "x"
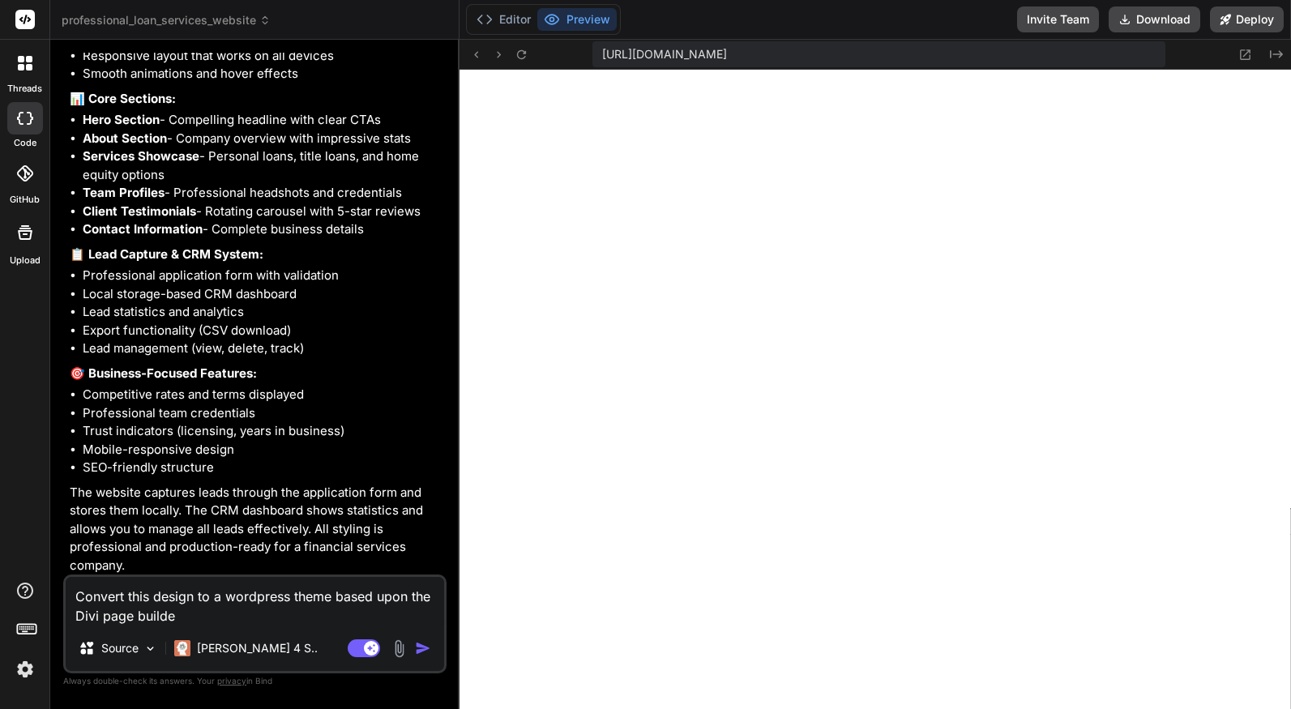
type textarea "Convert this design to a wordpress theme based upon the Divi page builder"
type textarea "x"
type textarea "Convert this design to a wordpress theme based upon the Divi page builder,"
type textarea "x"
type textarea "Convert this design to a wordpress theme based upon the Divi page builder,"
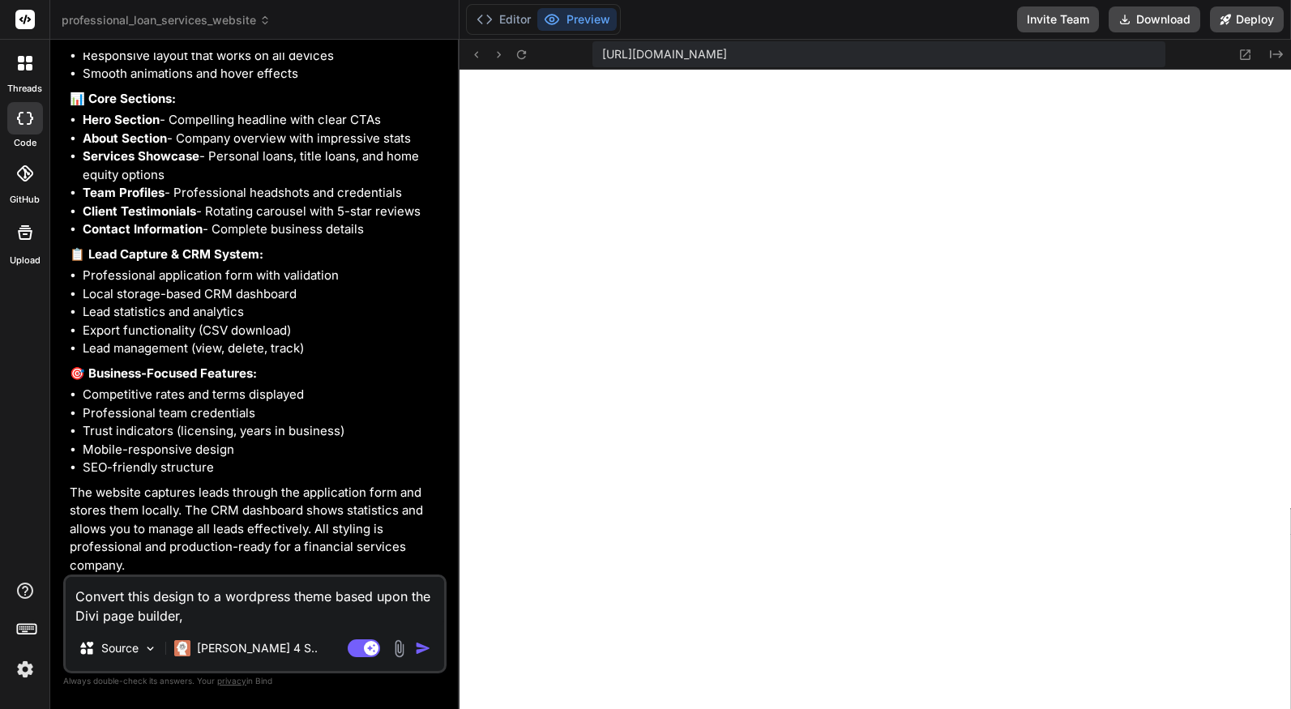
type textarea "x"
type textarea "Convert this design to a wordpress theme based upon the Divi page builder, u"
type textarea "x"
type textarea "Convert this design to a wordpress theme based upon the Divi page builder, [GEO…"
type textarea "x"
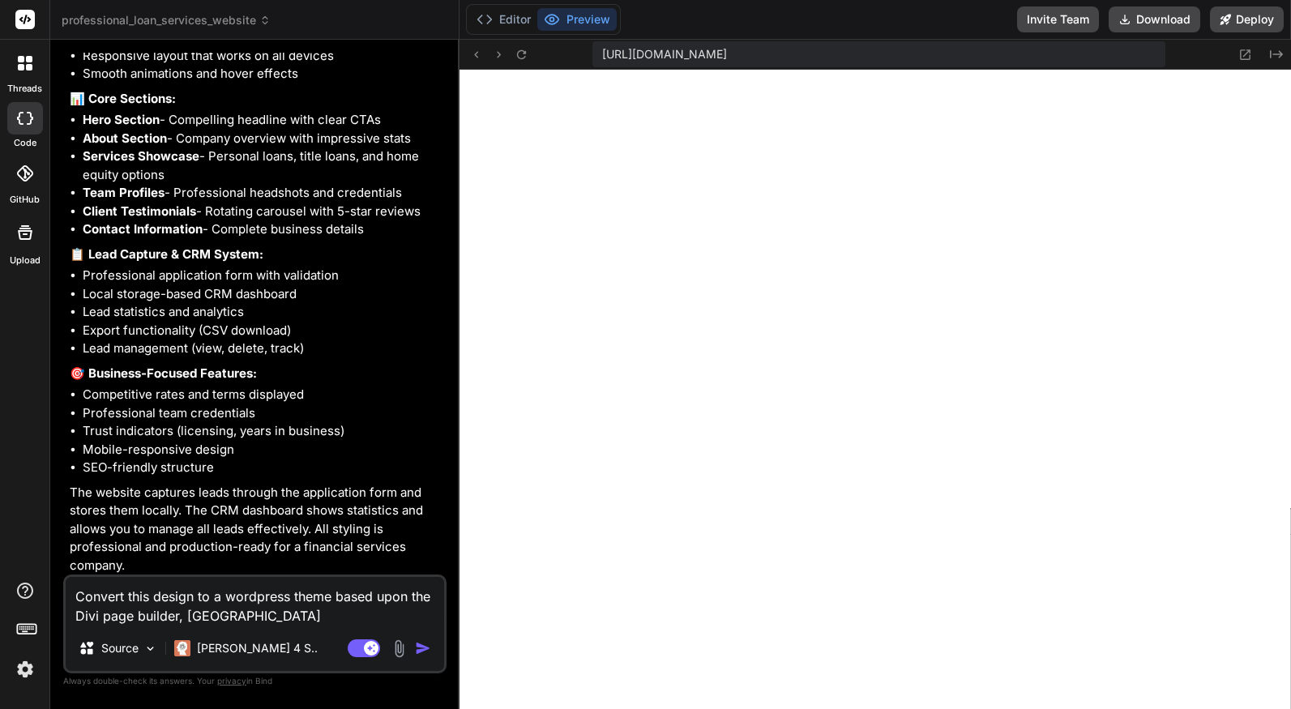
type textarea "Convert this design to a wordpress theme based upon the Divi page builder, usi"
type textarea "x"
type textarea "Convert this design to a wordpress theme based upon the Divi page builder, usin"
type textarea "x"
type textarea "Convert this design to a wordpress theme based upon the Divi page builder, using"
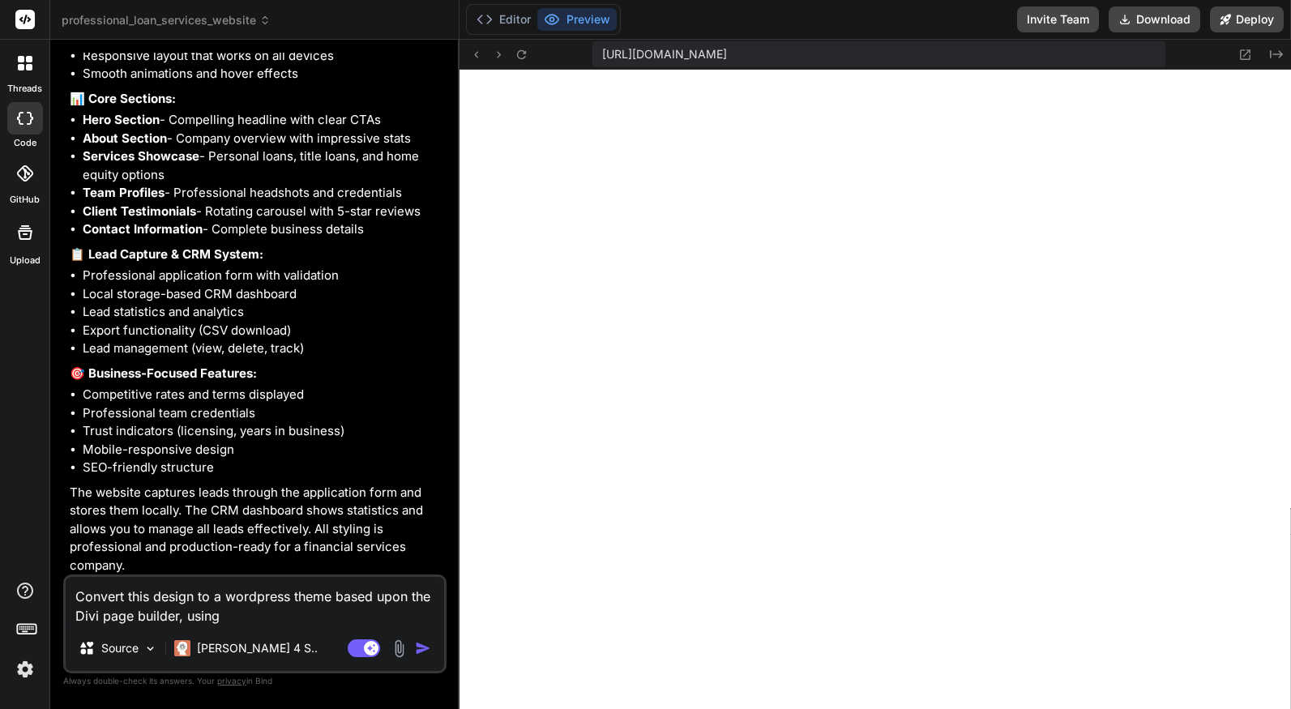
type textarea "x"
type textarea "Convert this design to a wordpress theme based upon the Divi page builder, using"
type textarea "x"
type textarea "Convert this design to a wordpress theme based upon the Divi page builder, usin…"
type textarea "x"
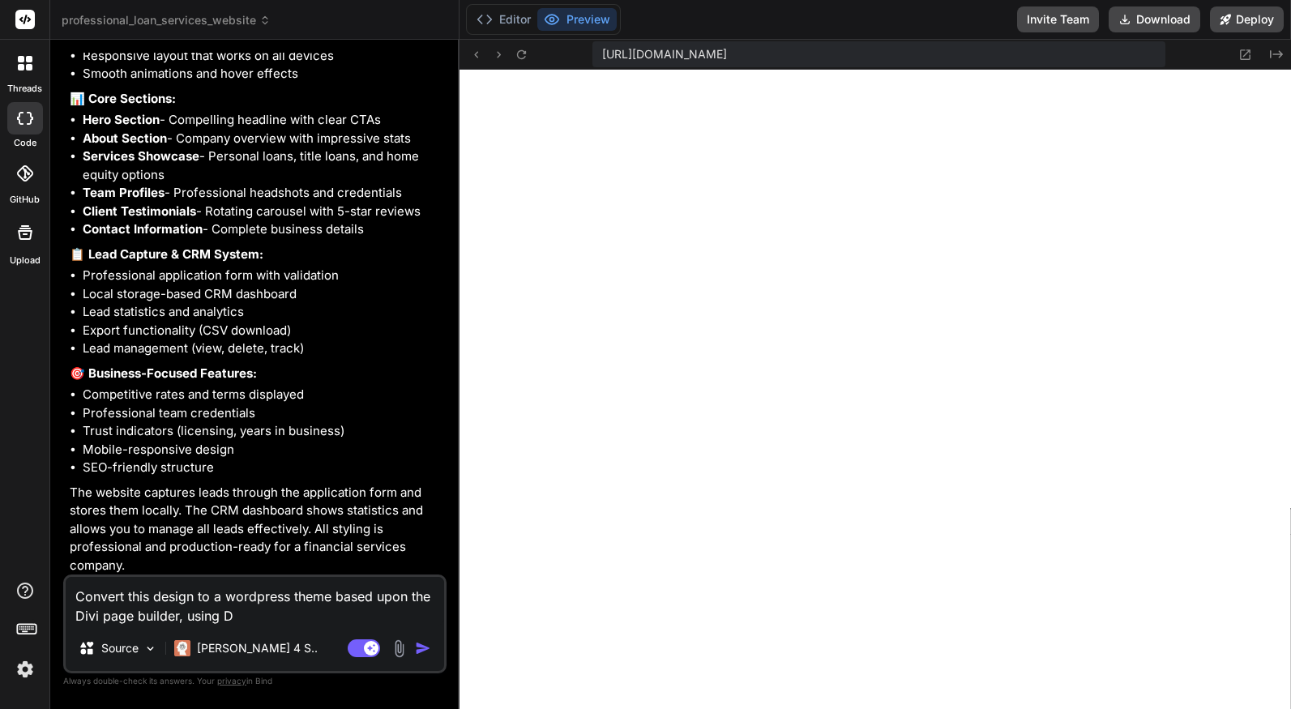
type textarea "Convert this design to a wordpress theme based upon the Divi page builder, usin…"
type textarea "x"
type textarea "Convert this design to a wordpress theme based upon the Divi page builder, usin…"
type textarea "x"
type textarea "Convert this design to a wordpress theme based upon the Divi page builder, usin…"
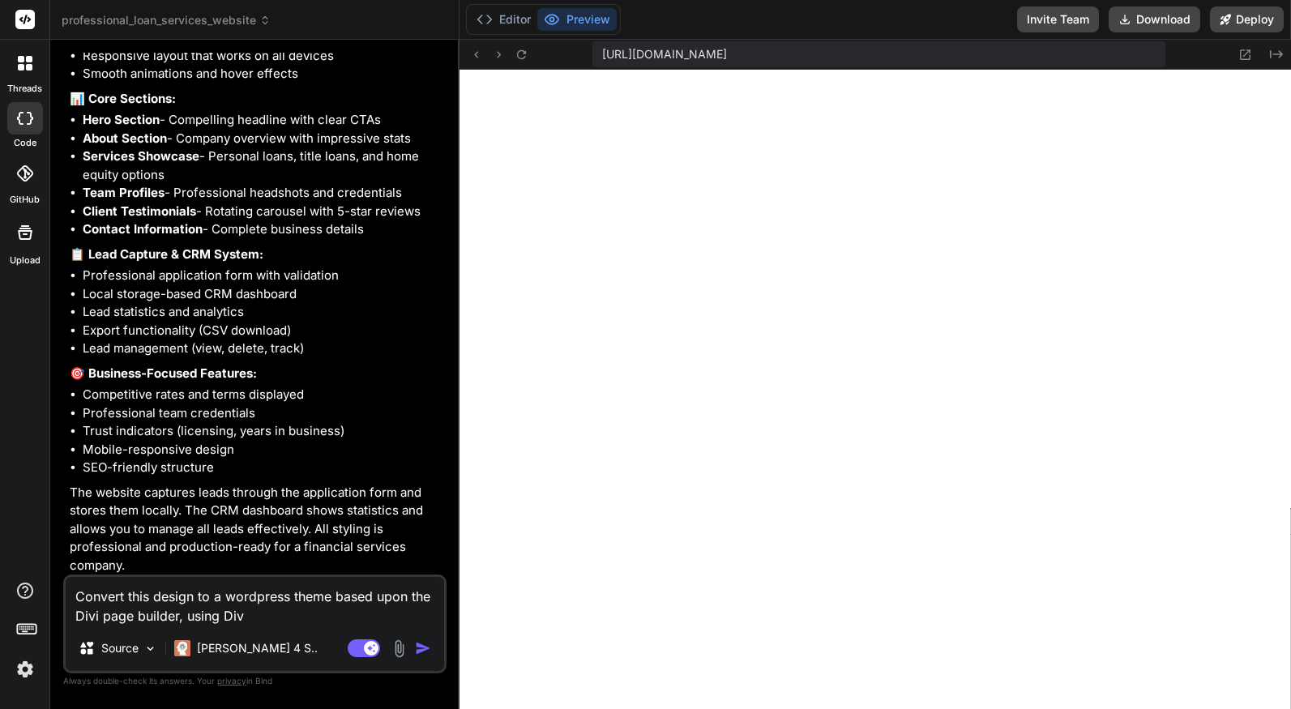
type textarea "x"
type textarea "Convert this design to a wordpress theme based upon the Divi page builder, usin…"
type textarea "x"
type textarea "Convert this design to a wordpress theme based upon the Divi page builder, usin…"
type textarea "x"
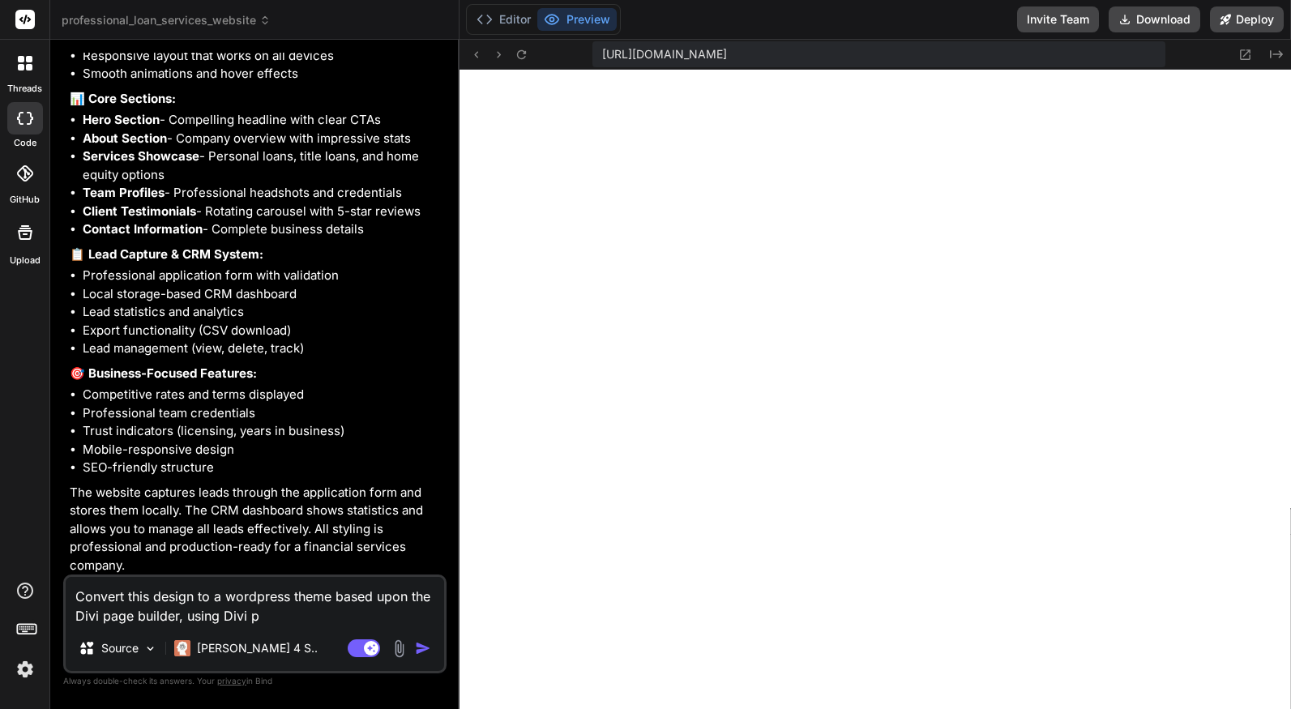
type textarea "Convert this design to a wordpress theme based upon the Divi page builder, usin…"
type textarea "x"
type textarea "Convert this design to a wordpress theme based upon the Divi page builder, usin…"
type textarea "x"
type textarea "Convert this design to a wordpress theme based upon the Divi page builder, usin…"
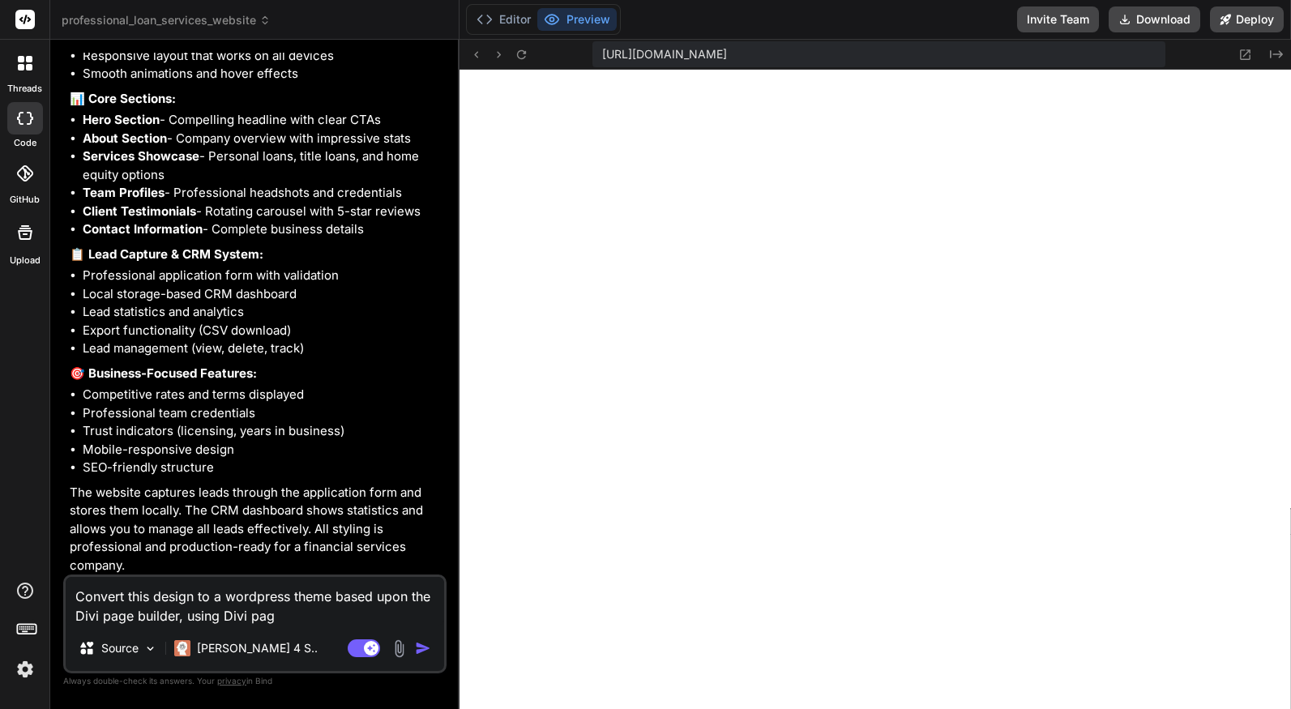
type textarea "x"
type textarea "Convert this design to a wordpress theme based upon the Divi page builder, usin…"
type textarea "x"
type textarea "Convert this design to a wordpress theme based upon the Divi page builder, usin…"
type textarea "x"
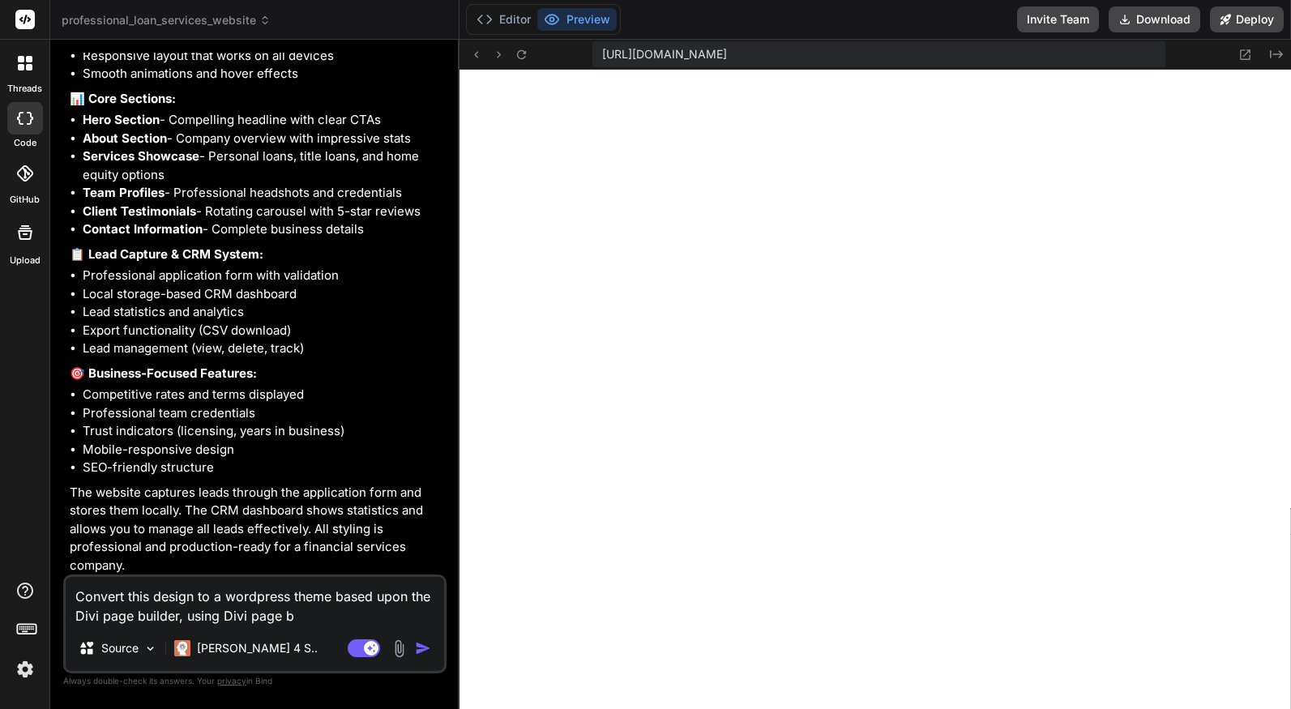
type textarea "Convert this design to a wordpress theme based upon the Divi page builder, usin…"
type textarea "x"
type textarea "Convert this design to a wordpress theme based upon the Divi page builder, usin…"
type textarea "x"
type textarea "Convert this design to a wordpress theme based upon the Divi page builder, usin…"
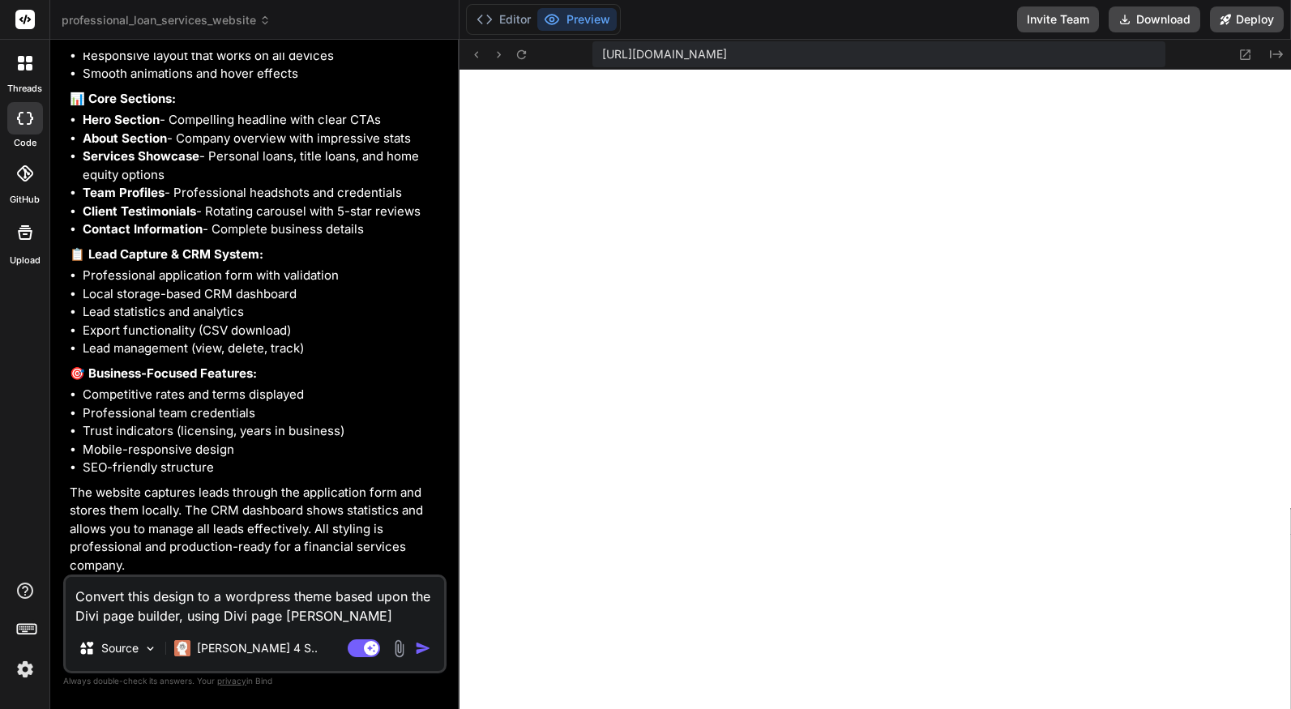
type textarea "x"
type textarea "Convert this design to a wordpress theme based upon the Divi page builder, usin…"
type textarea "x"
click at [422, 648] on img "button" at bounding box center [423, 648] width 16 height 16
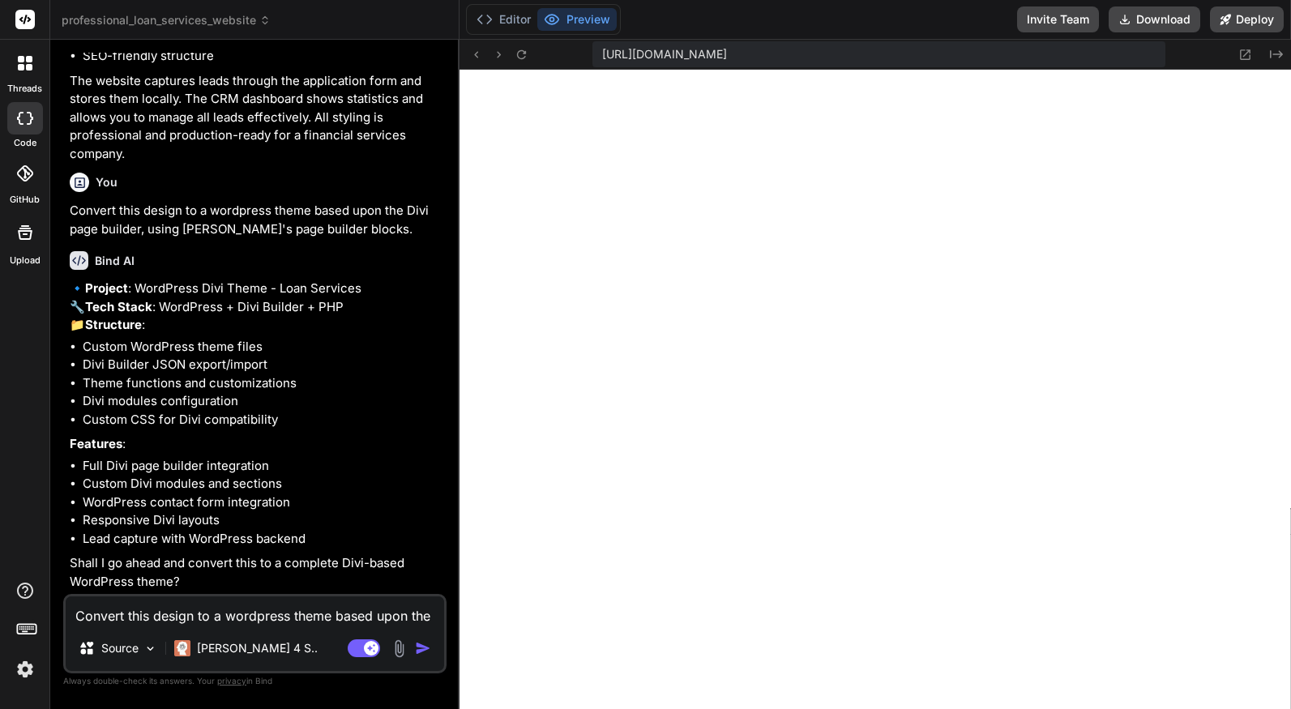
scroll to position [1492, 0]
click at [207, 621] on textarea "Convert this design to a wordpress theme based upon the Divi page builder, usin…" at bounding box center [255, 610] width 378 height 29
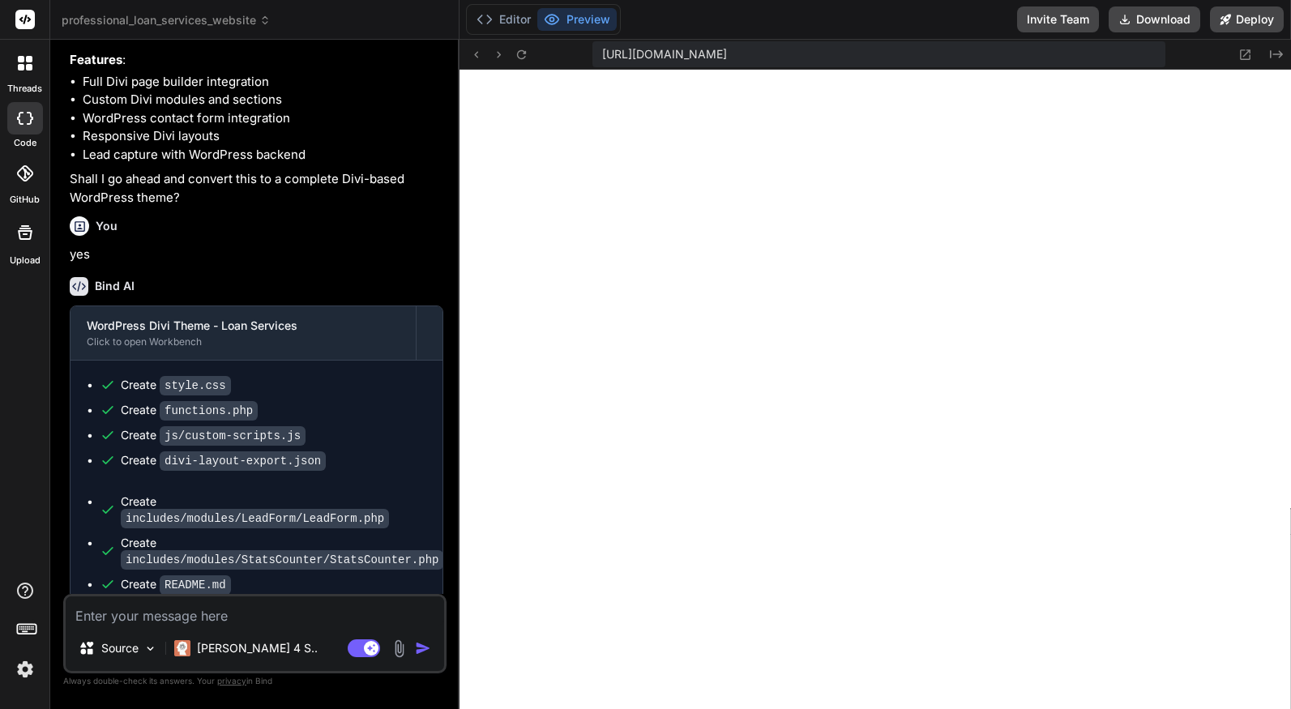
scroll to position [1570, 0]
